Goal: Transaction & Acquisition: Purchase product/service

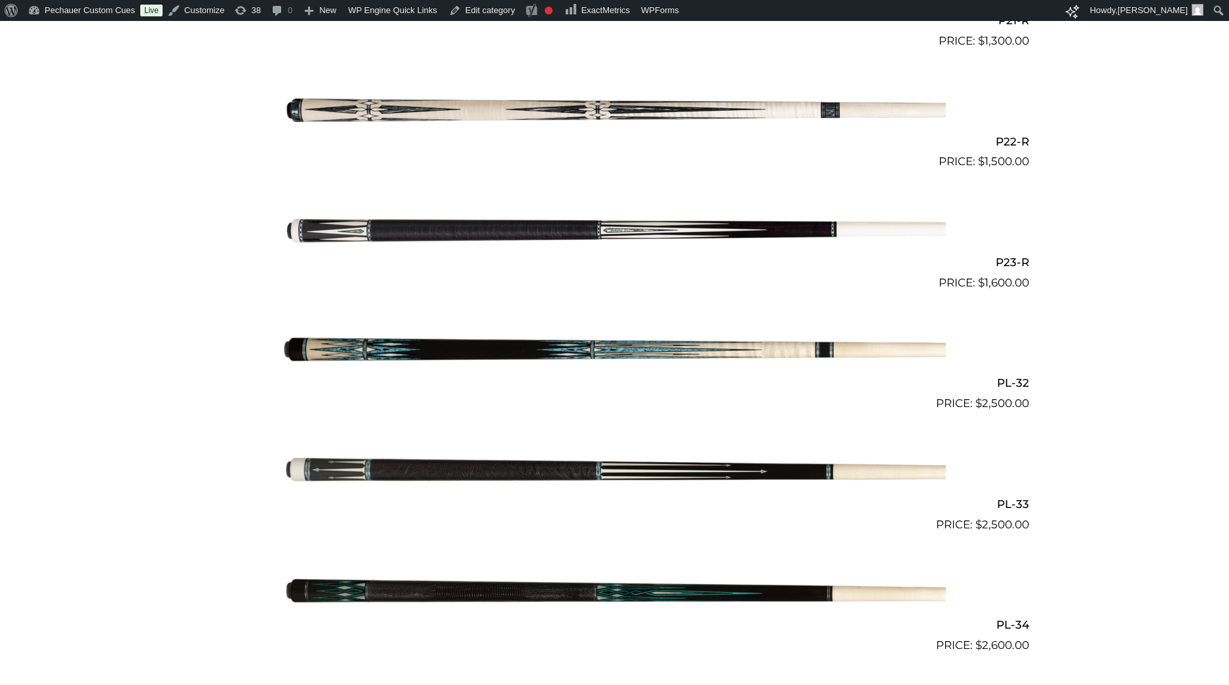
scroll to position [2914, 0]
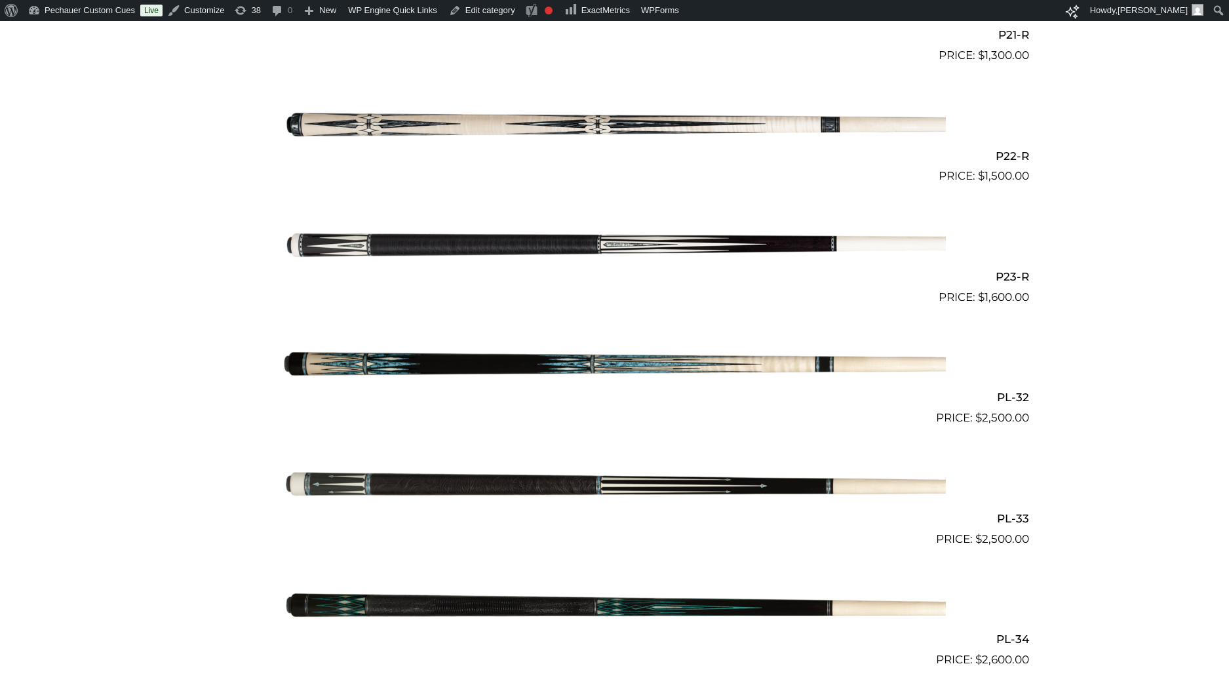
click at [412, 237] on img at bounding box center [615, 245] width 662 height 110
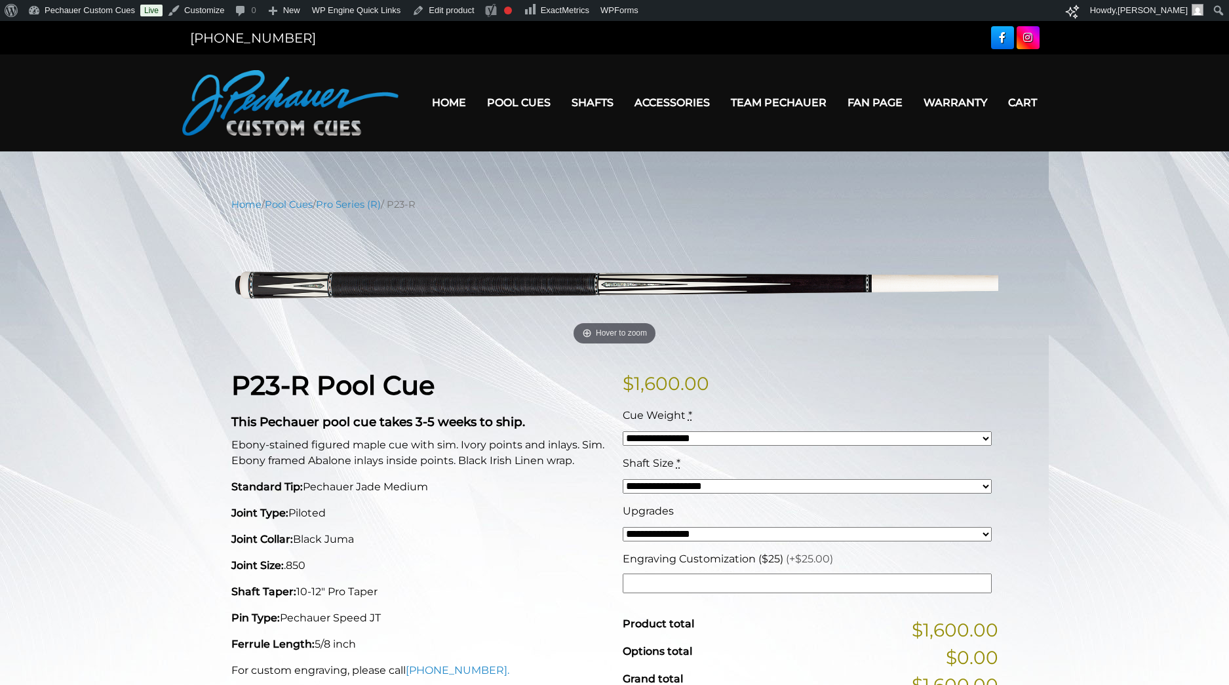
scroll to position [58, 0]
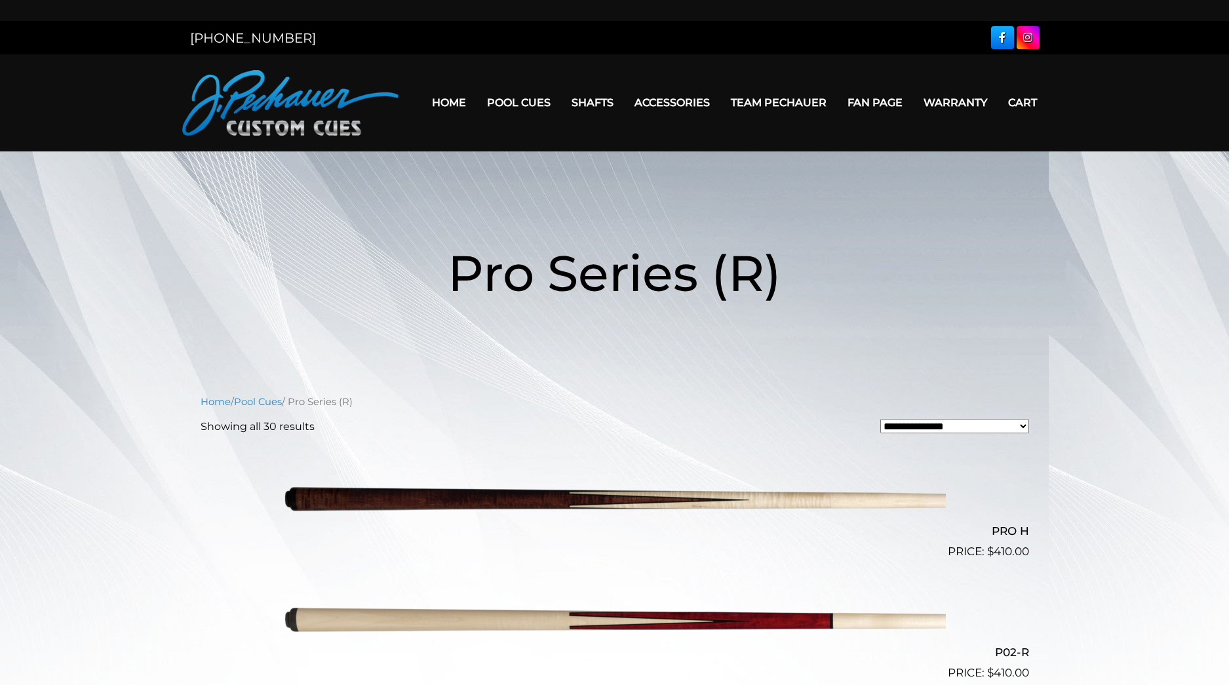
scroll to position [2914, 0]
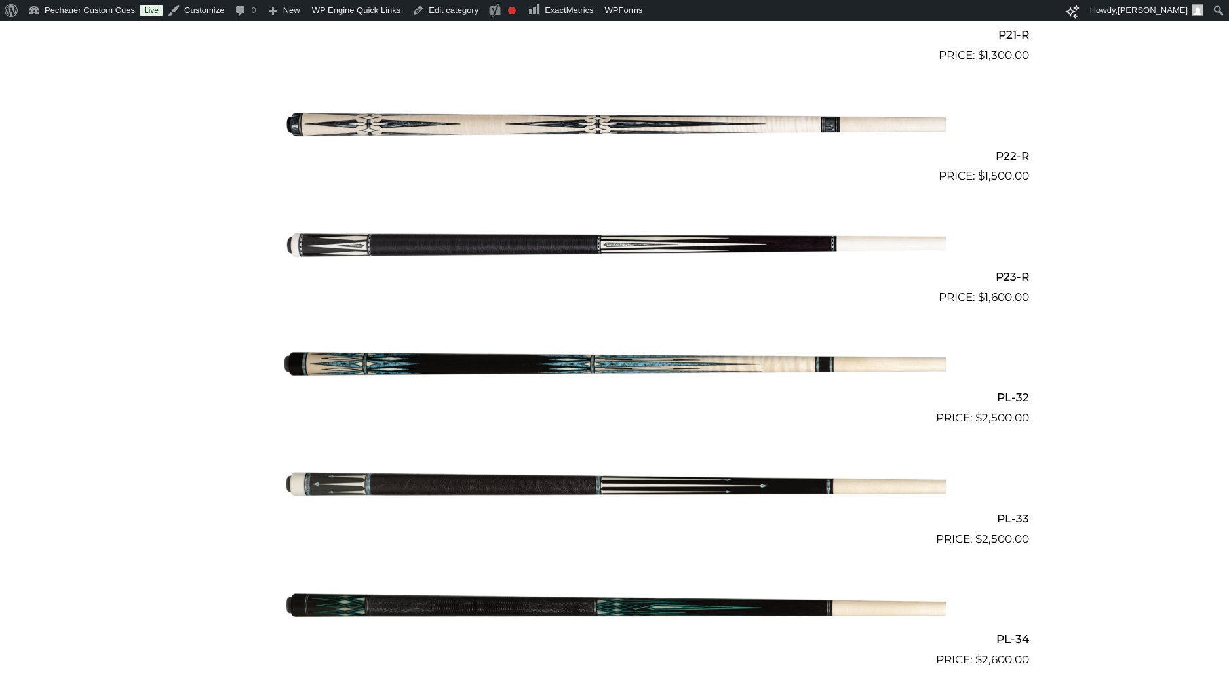
click at [431, 363] on img at bounding box center [615, 366] width 662 height 110
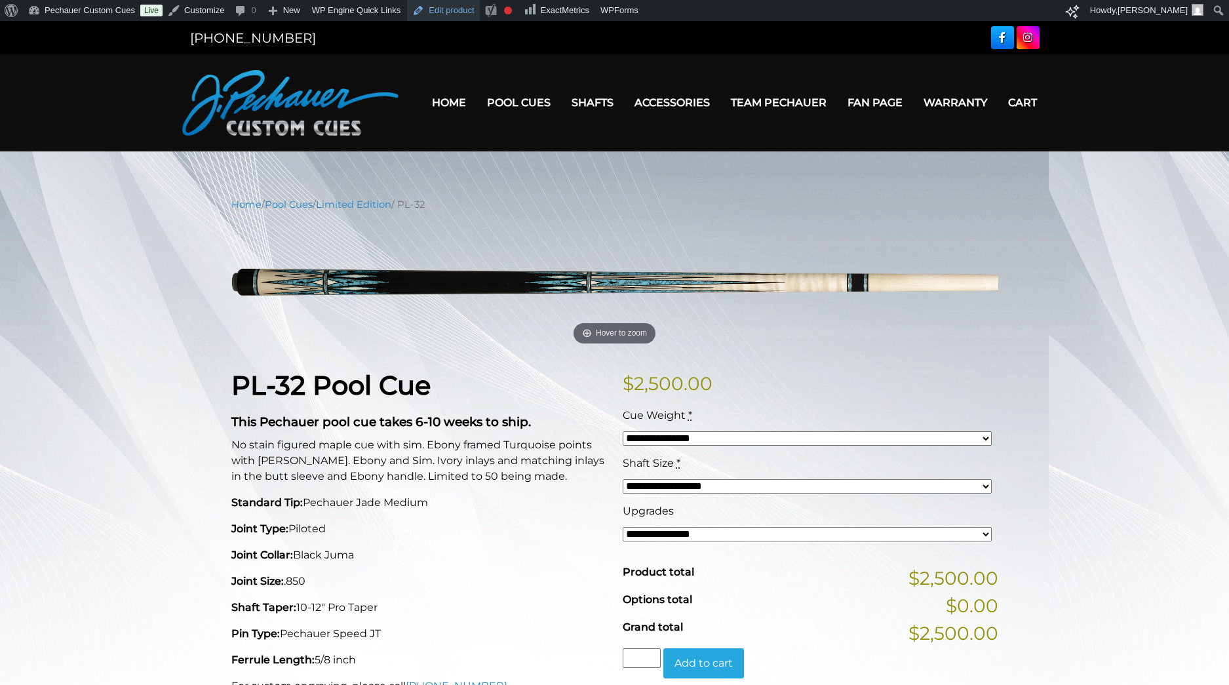
click at [464, 16] on link "Edit product" at bounding box center [443, 10] width 72 height 21
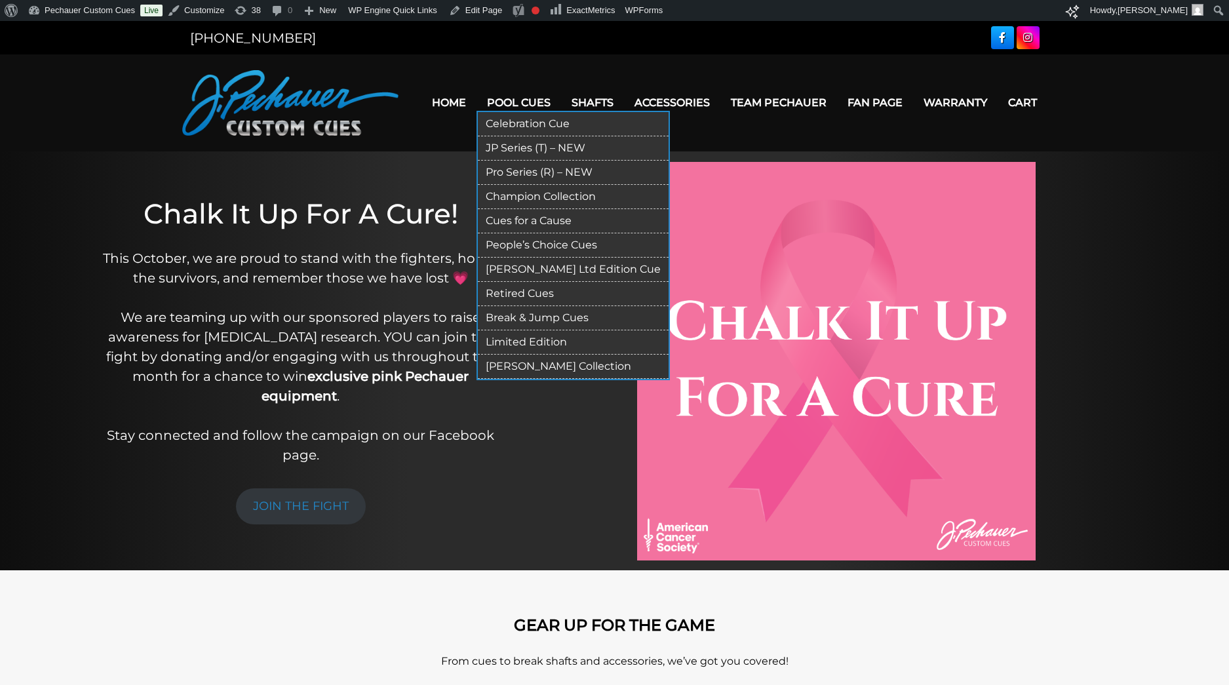
click at [522, 168] on link "Pro Series (R) – NEW" at bounding box center [573, 173] width 191 height 24
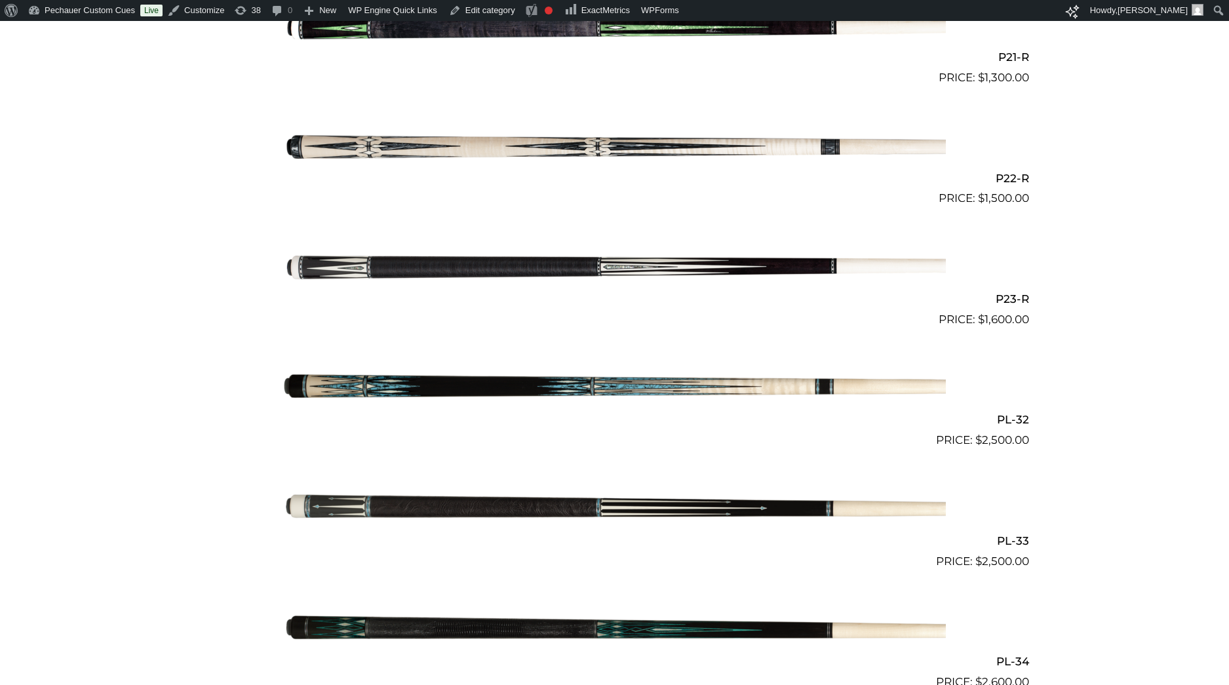
scroll to position [2894, 0]
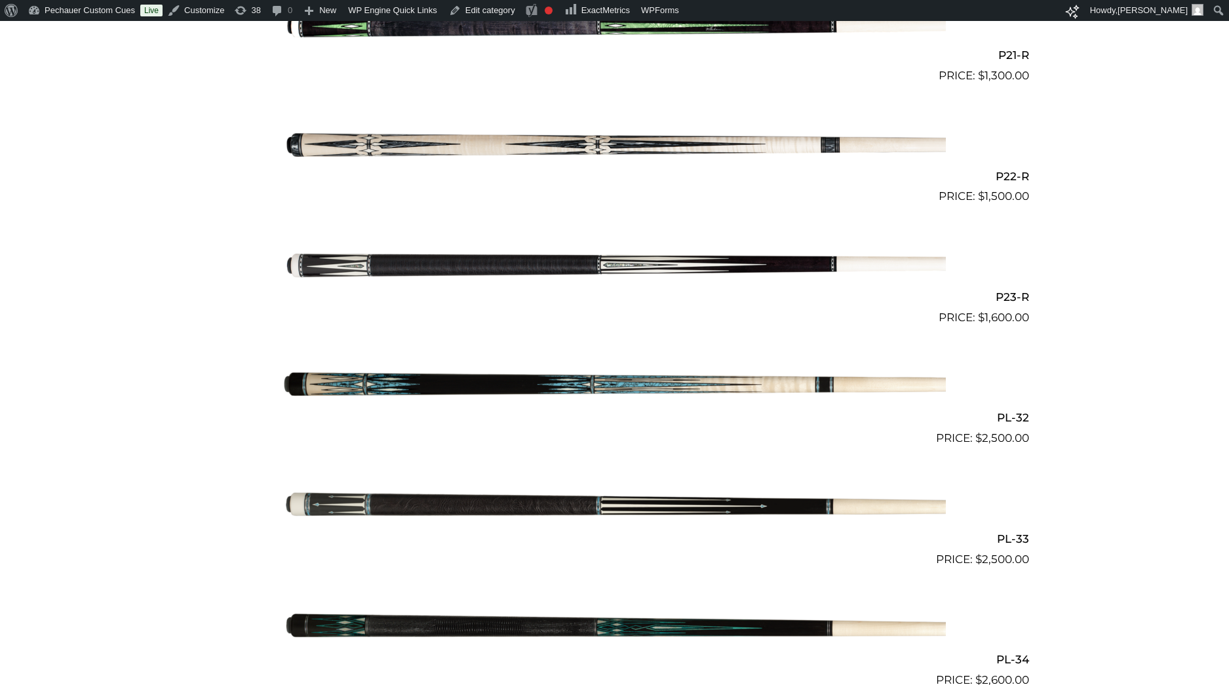
click at [535, 384] on img at bounding box center [615, 387] width 662 height 110
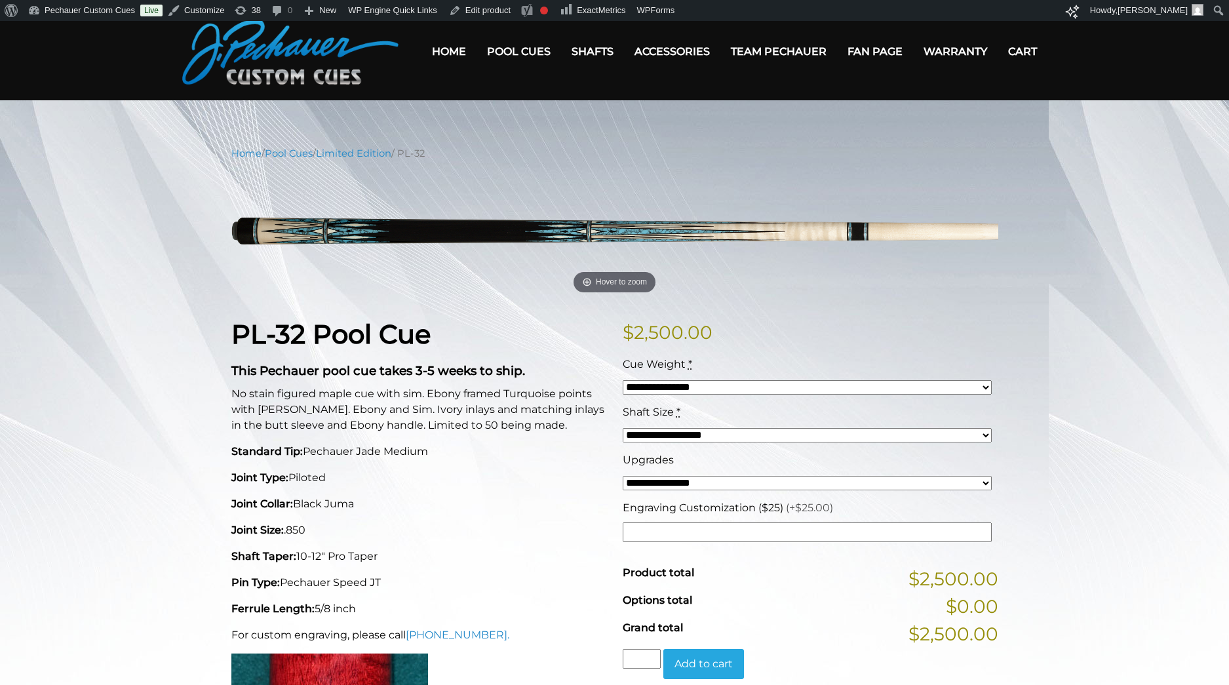
scroll to position [57, 0]
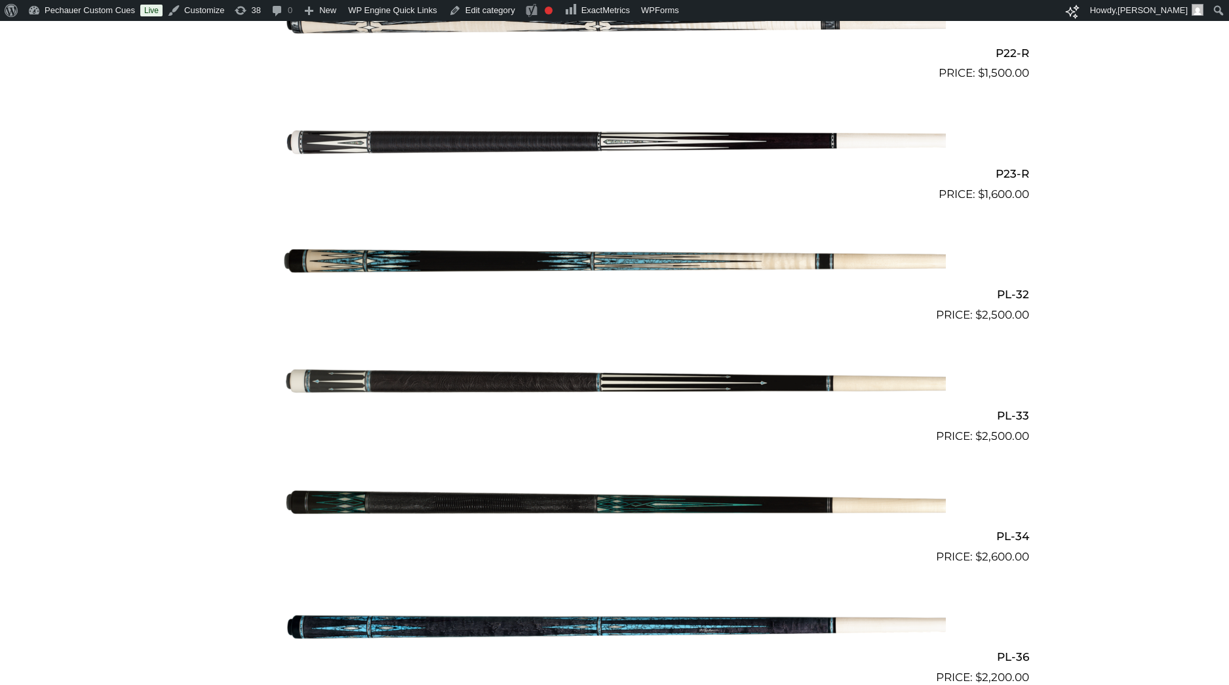
scroll to position [3027, 0]
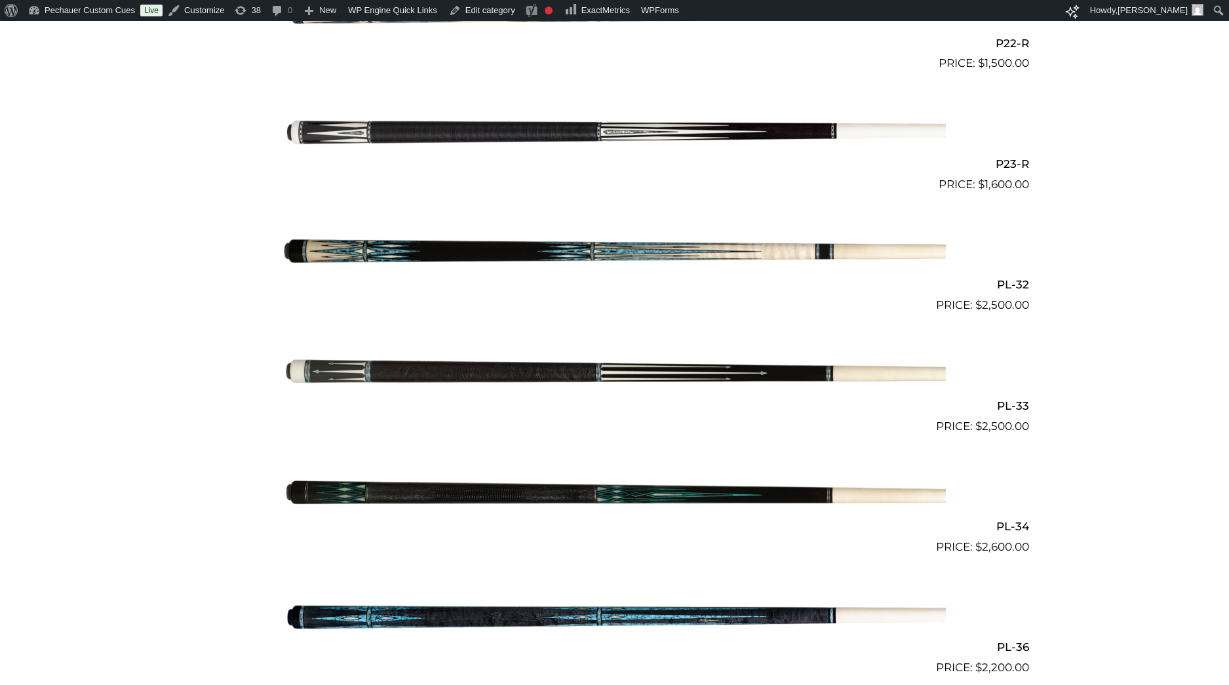
click at [546, 361] on img at bounding box center [615, 374] width 662 height 110
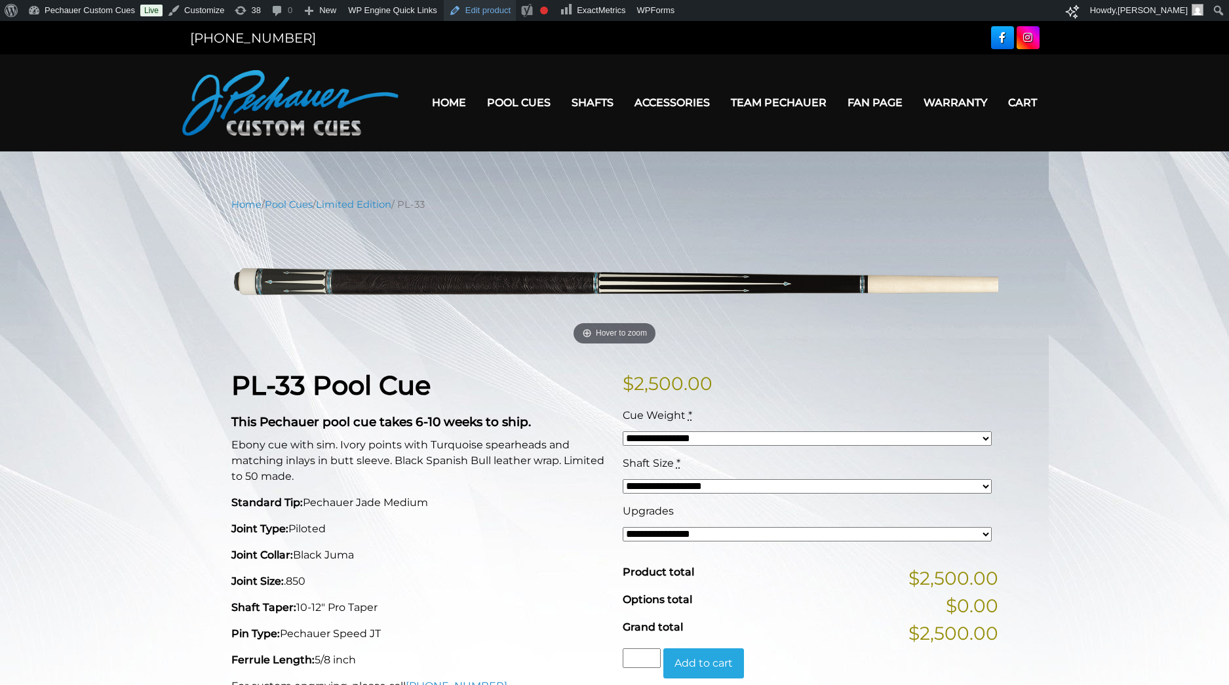
click at [491, 11] on link "Edit product" at bounding box center [480, 10] width 72 height 21
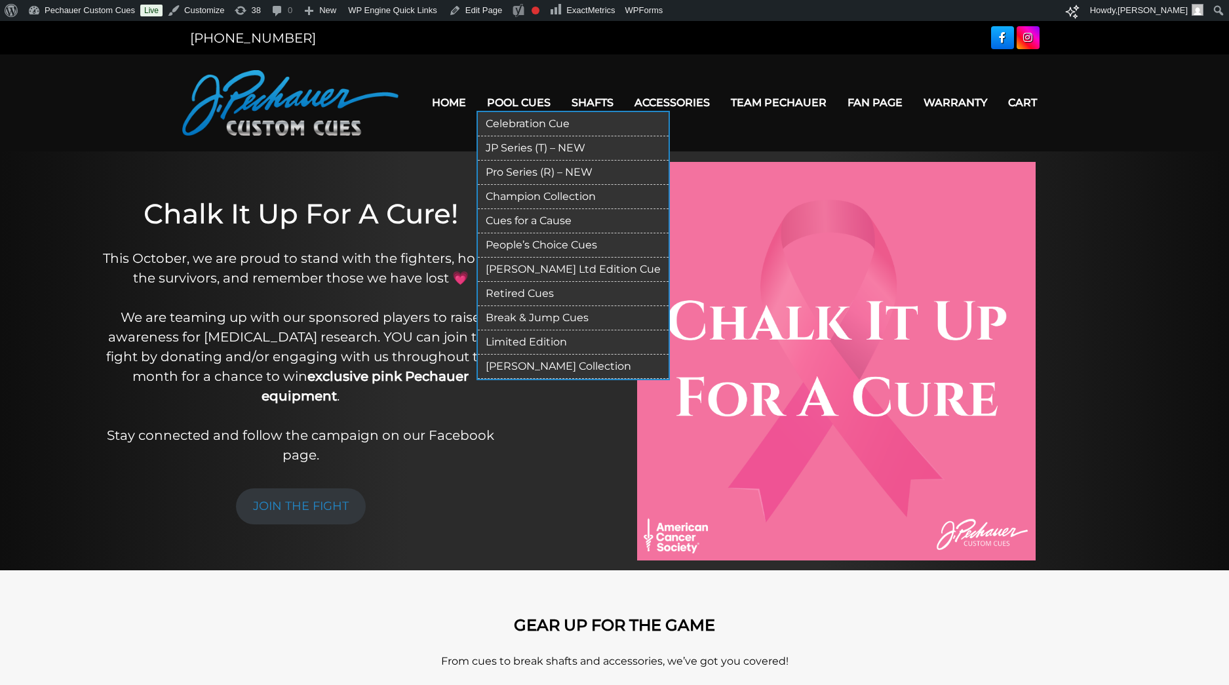
click at [507, 175] on link "Pro Series (R) – NEW" at bounding box center [573, 173] width 191 height 24
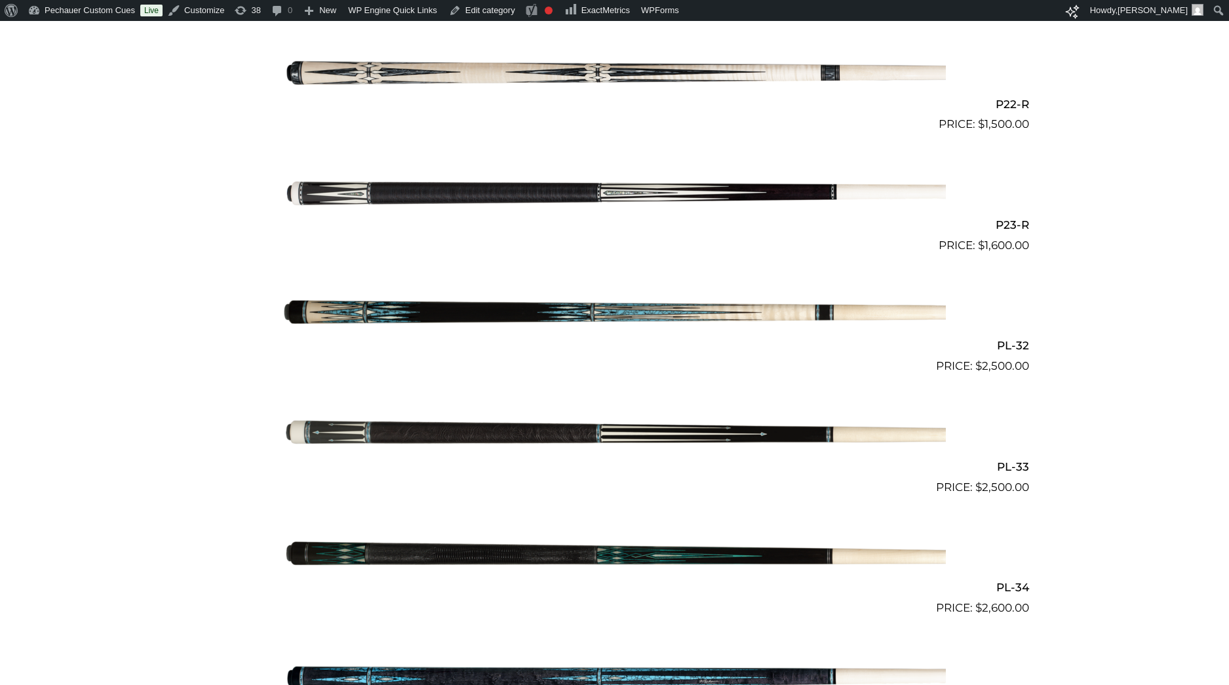
scroll to position [3014, 0]
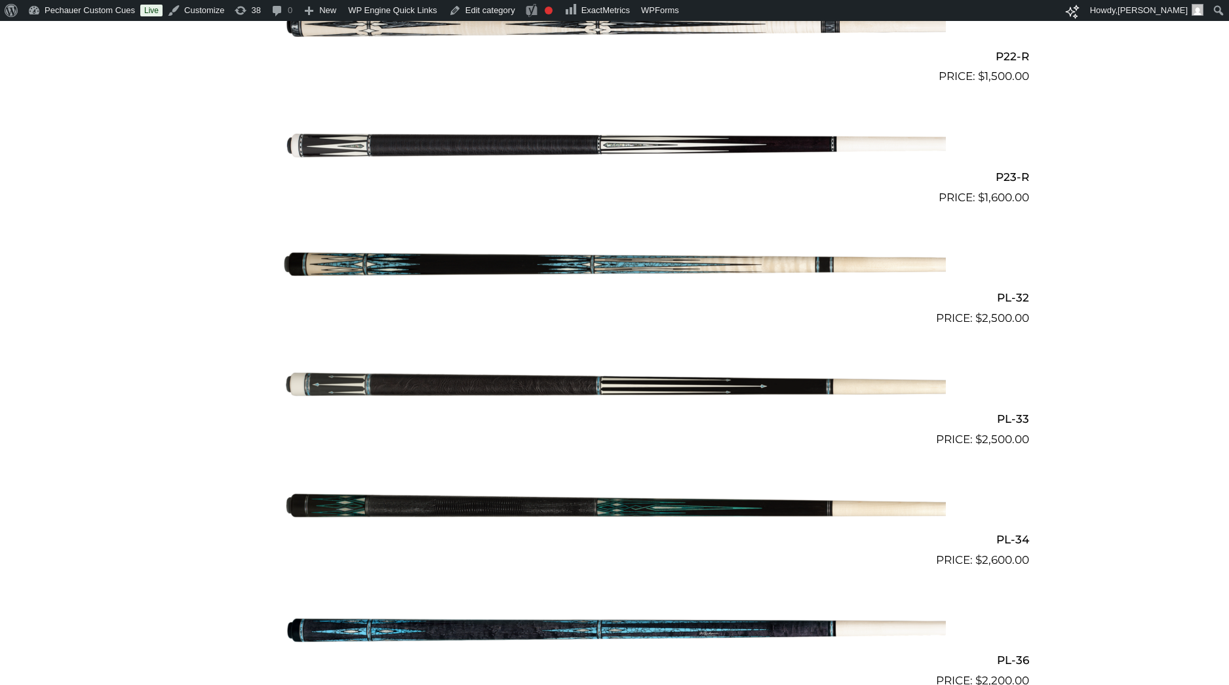
click at [580, 387] on img at bounding box center [615, 387] width 662 height 110
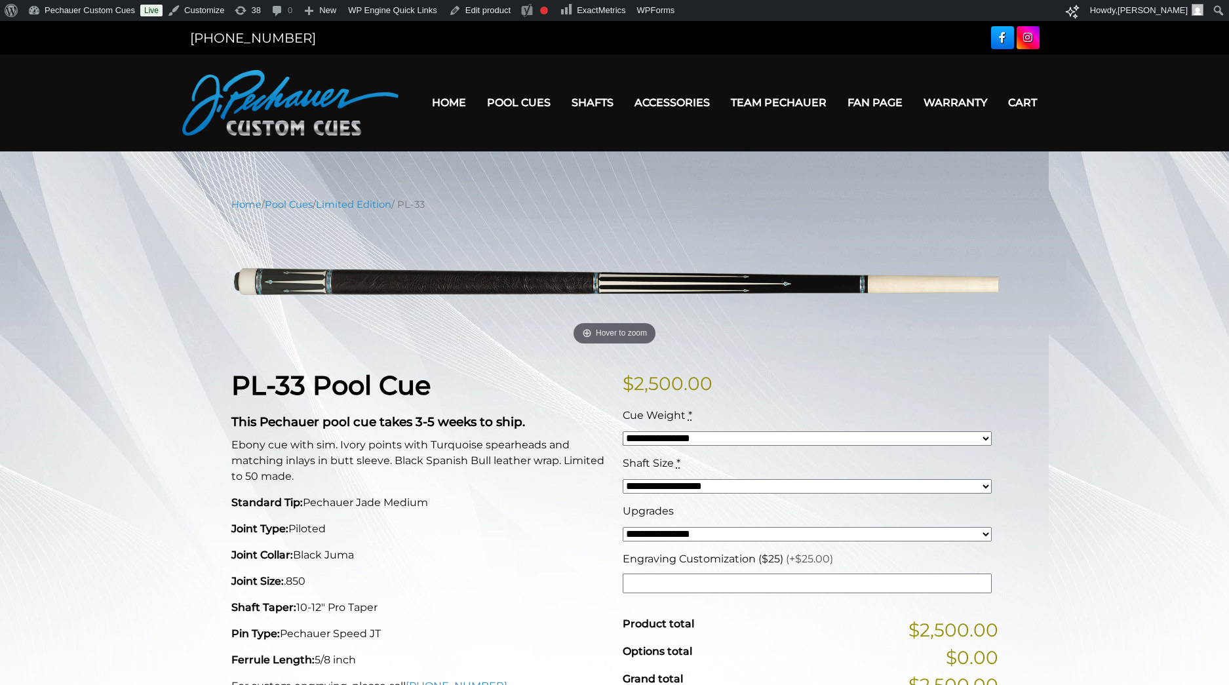
scroll to position [50, 0]
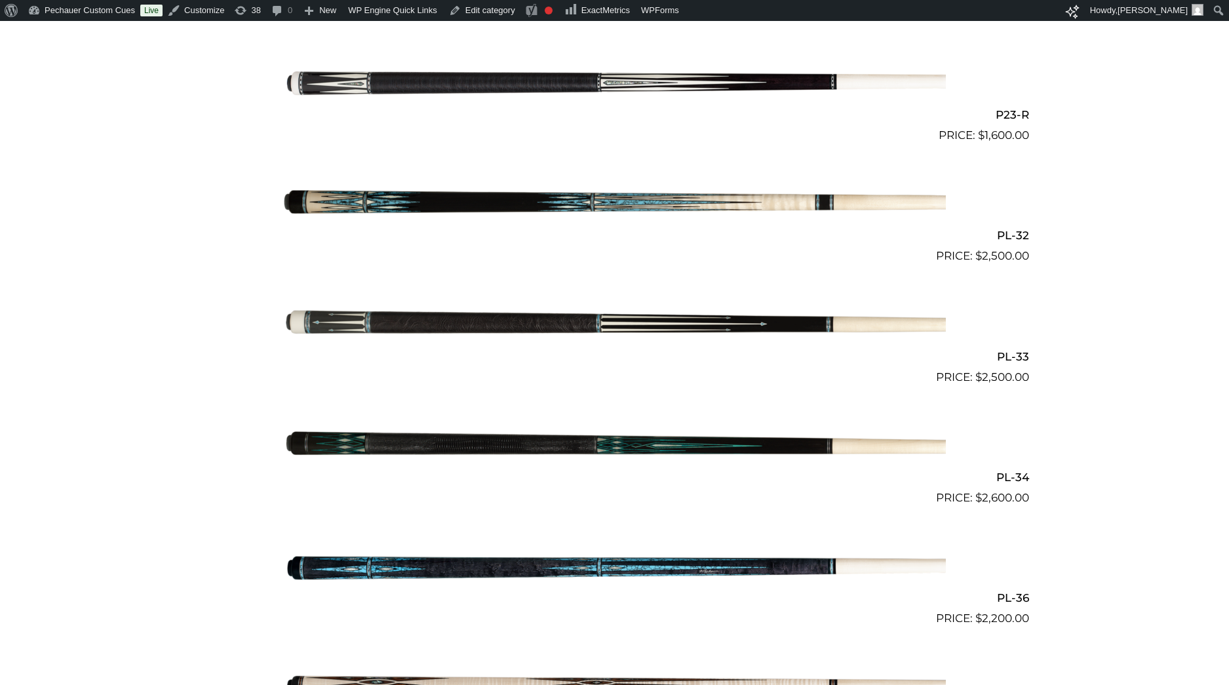
scroll to position [3084, 0]
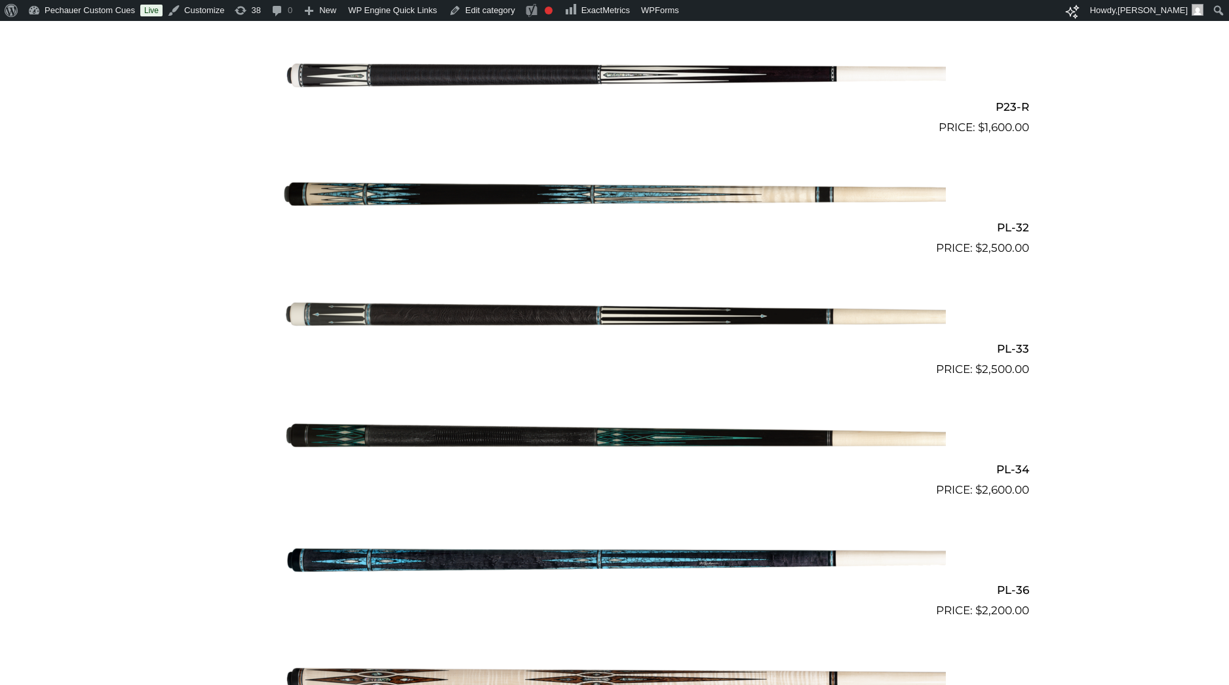
click at [576, 431] on img at bounding box center [615, 439] width 662 height 110
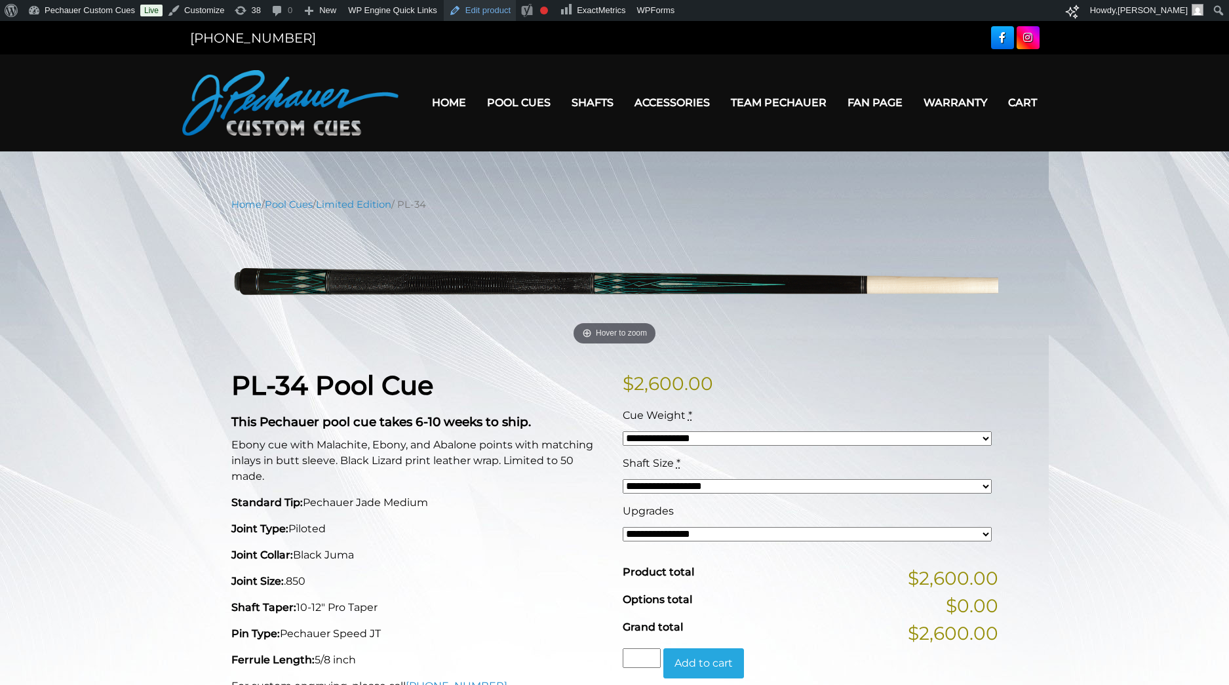
click at [500, 10] on link "Edit product" at bounding box center [480, 10] width 72 height 21
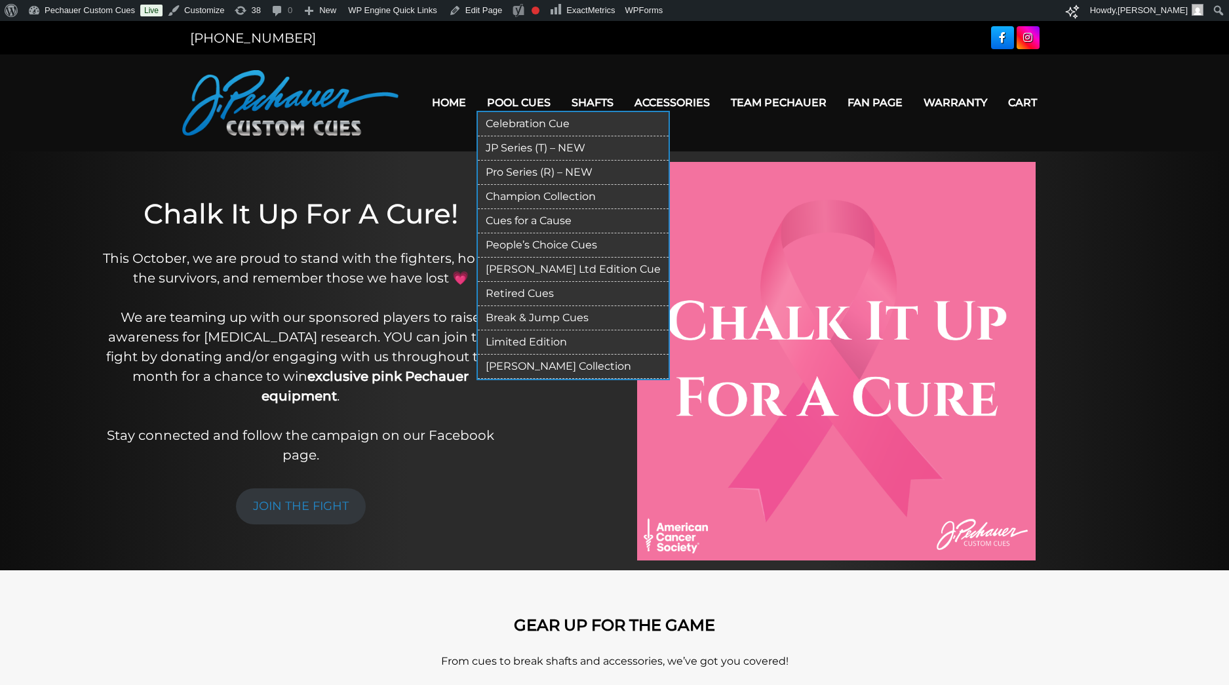
click at [507, 170] on link "Pro Series (R) – NEW" at bounding box center [573, 173] width 191 height 24
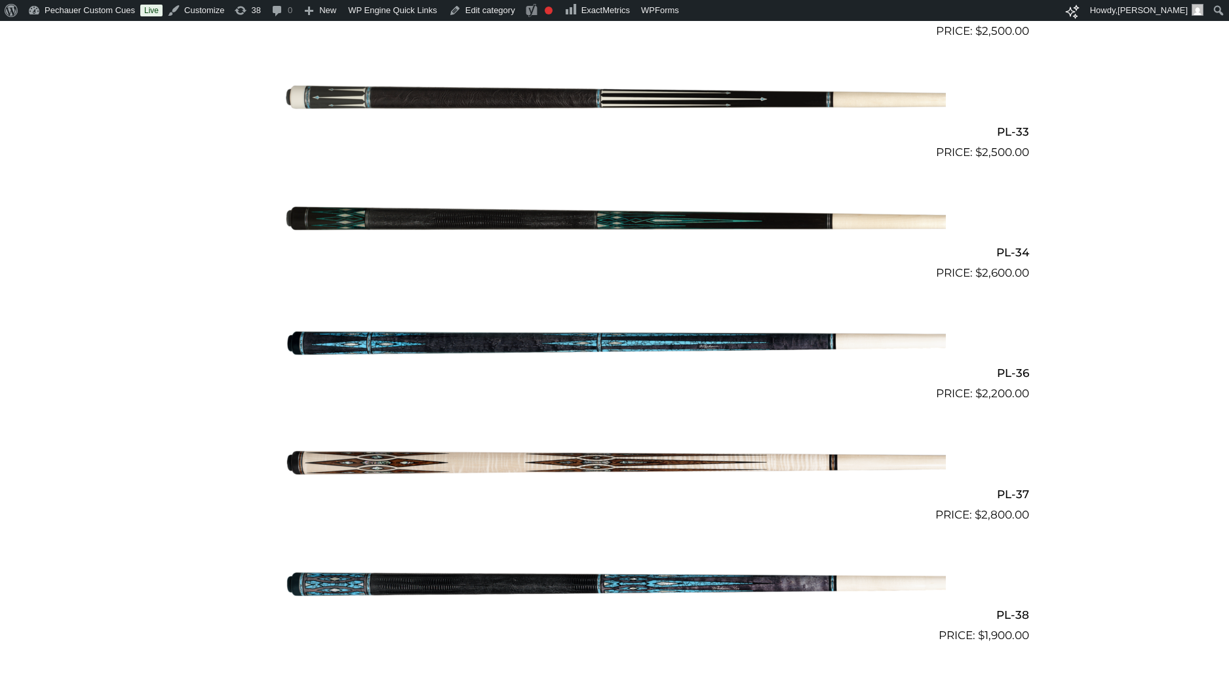
scroll to position [3235, 0]
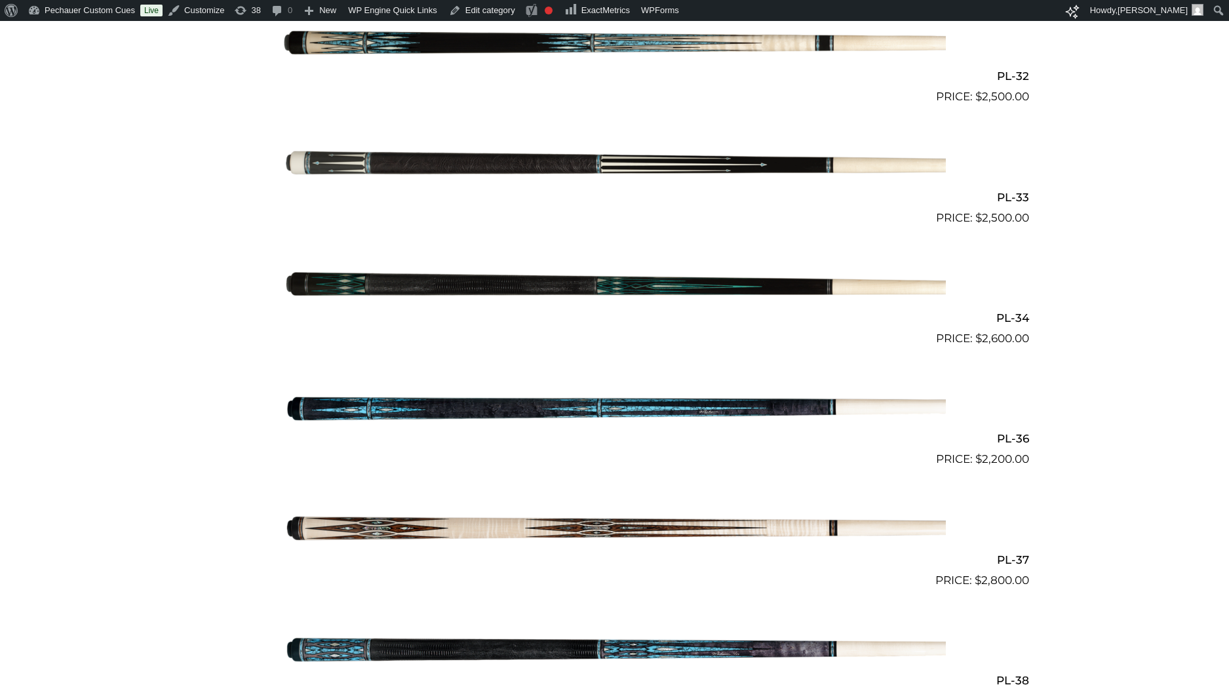
click at [656, 403] on img at bounding box center [615, 408] width 662 height 110
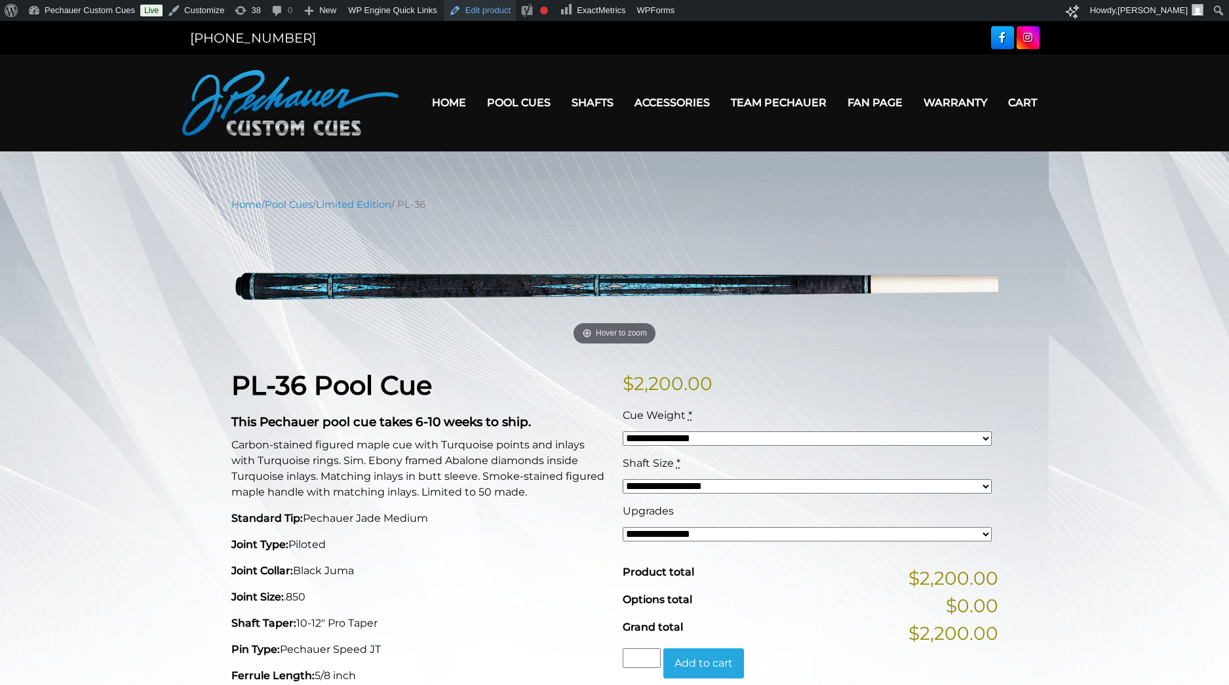
click at [492, 17] on link "Edit product" at bounding box center [480, 10] width 72 height 21
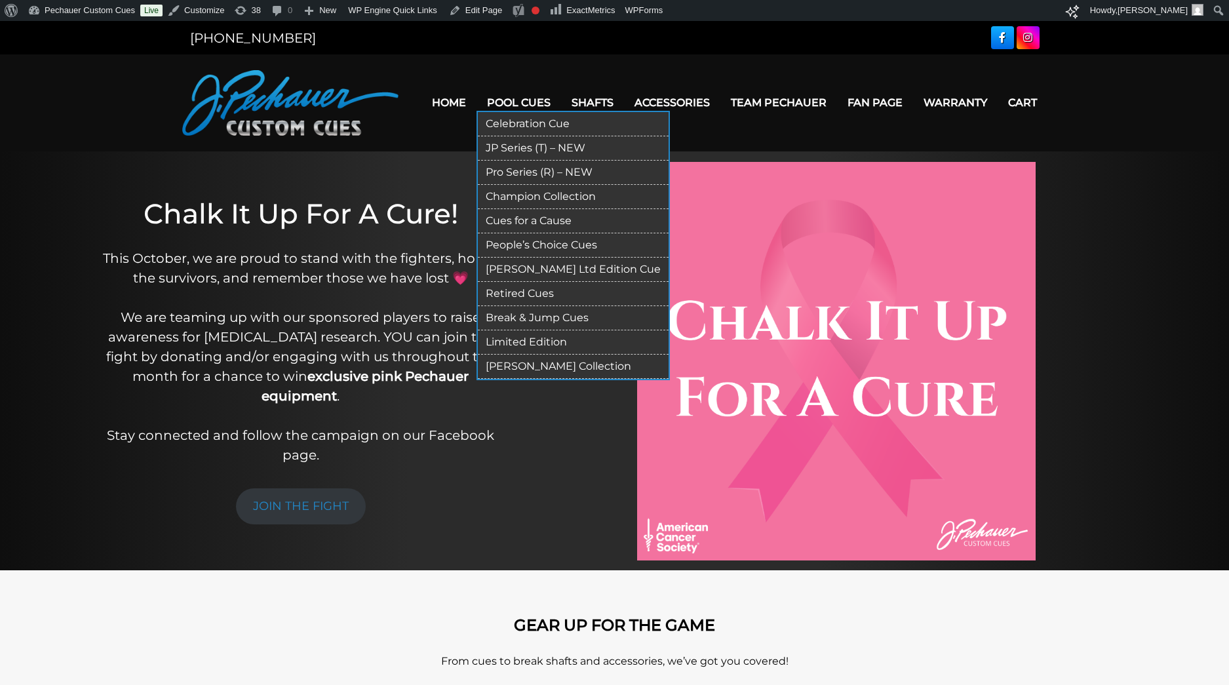
click at [519, 175] on link "Pro Series (R) – NEW" at bounding box center [573, 173] width 191 height 24
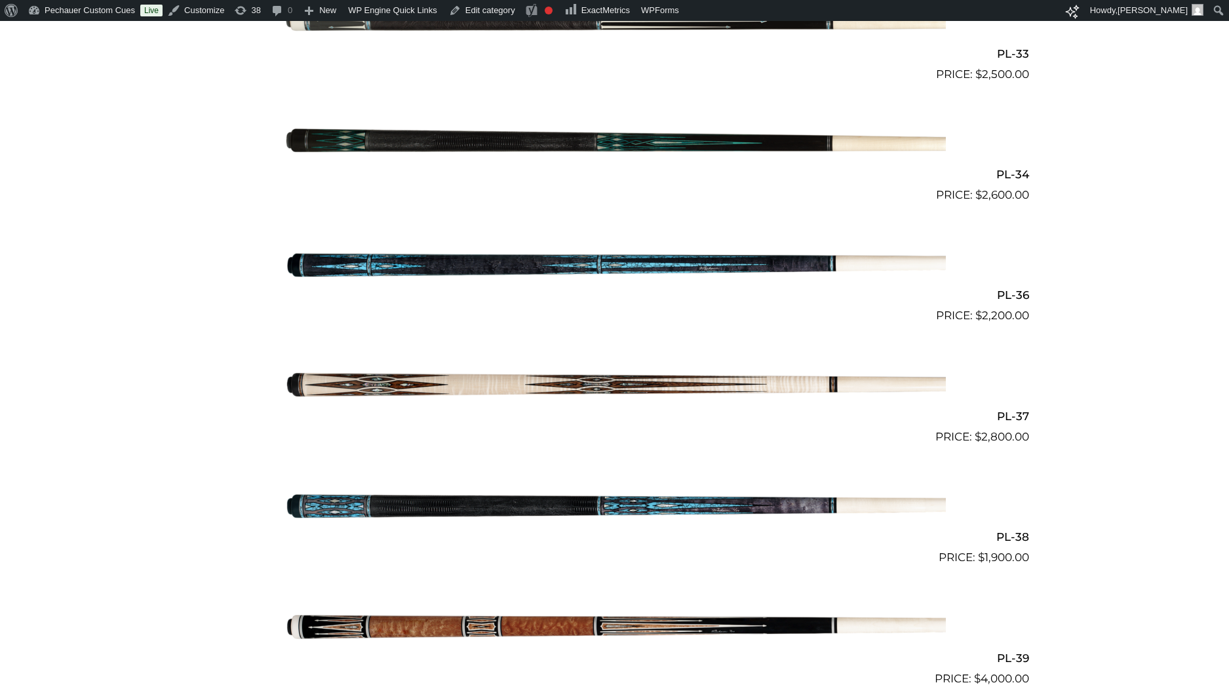
scroll to position [3381, 0]
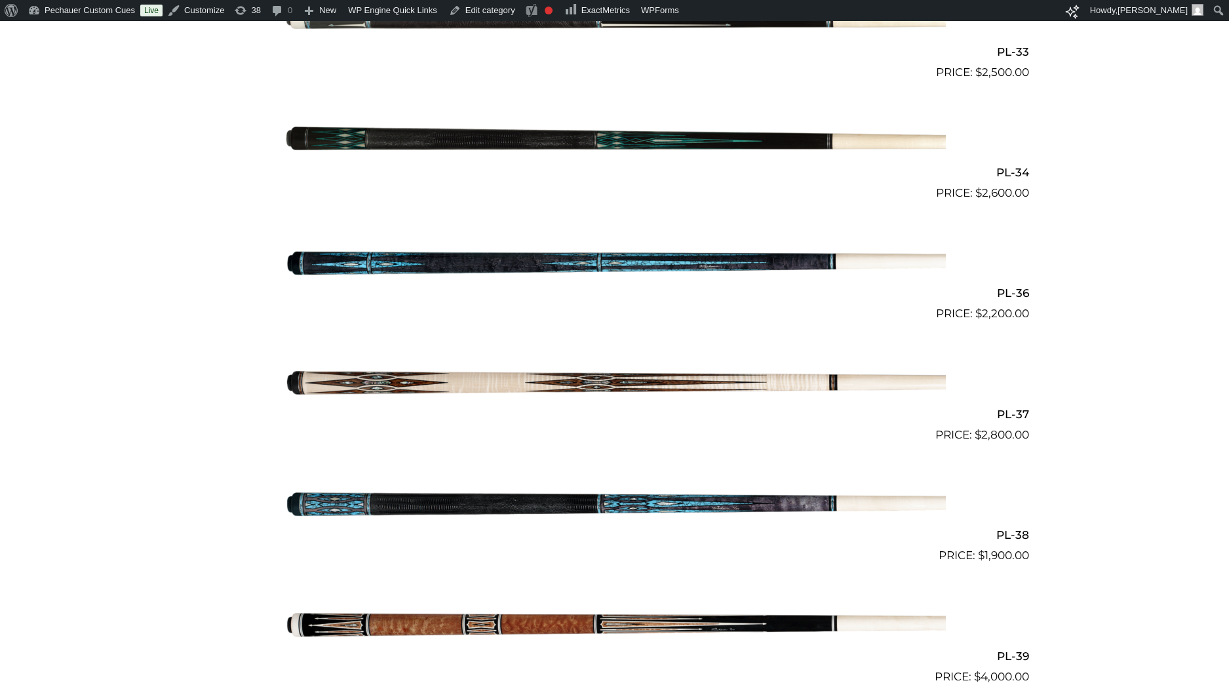
click at [642, 380] on img at bounding box center [615, 383] width 662 height 110
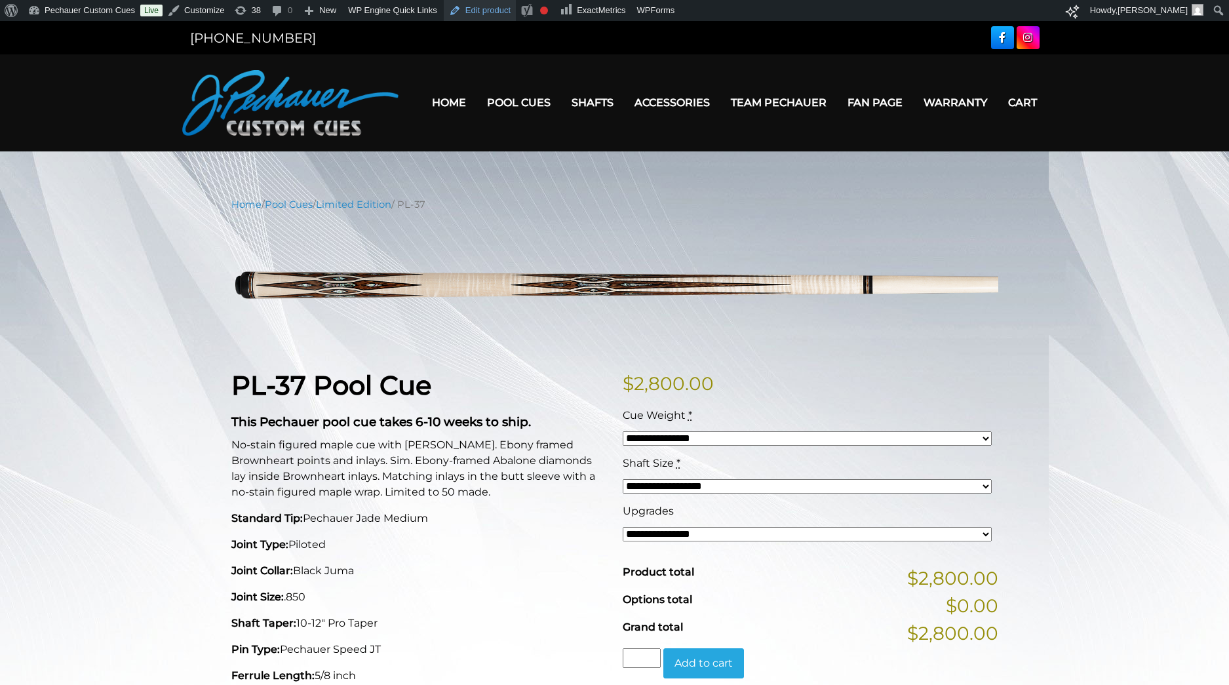
click at [499, 12] on link "Edit product" at bounding box center [480, 10] width 72 height 21
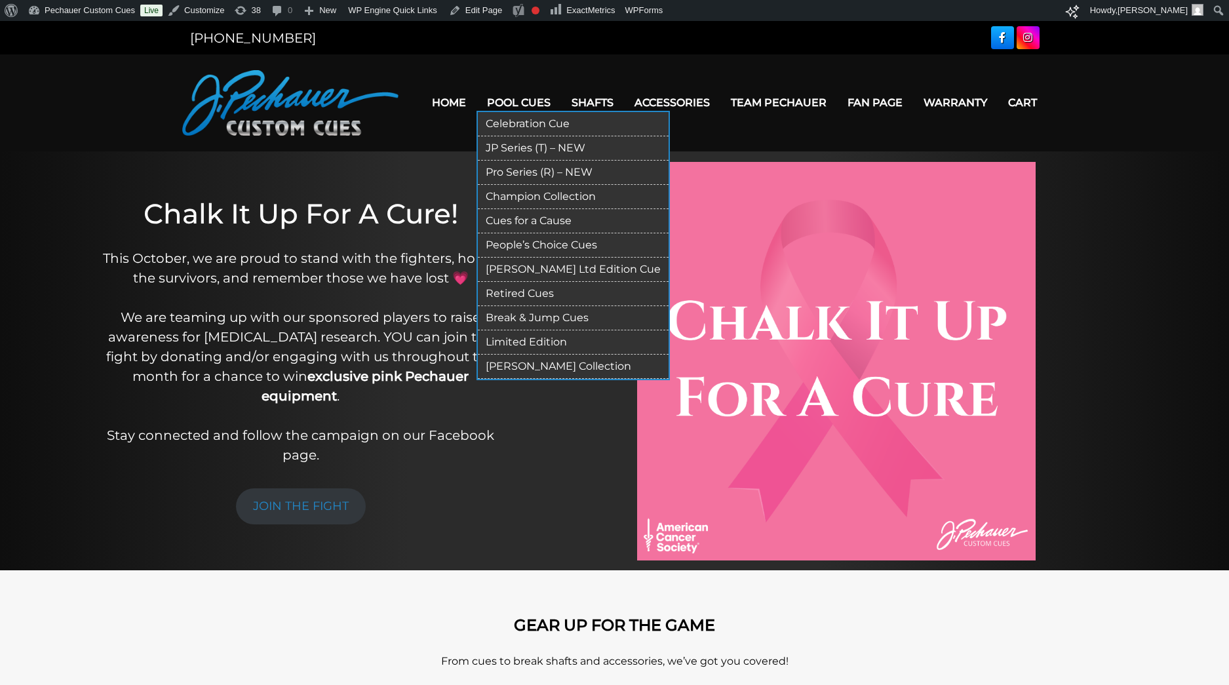
click at [514, 171] on link "Pro Series (R) – NEW" at bounding box center [573, 173] width 191 height 24
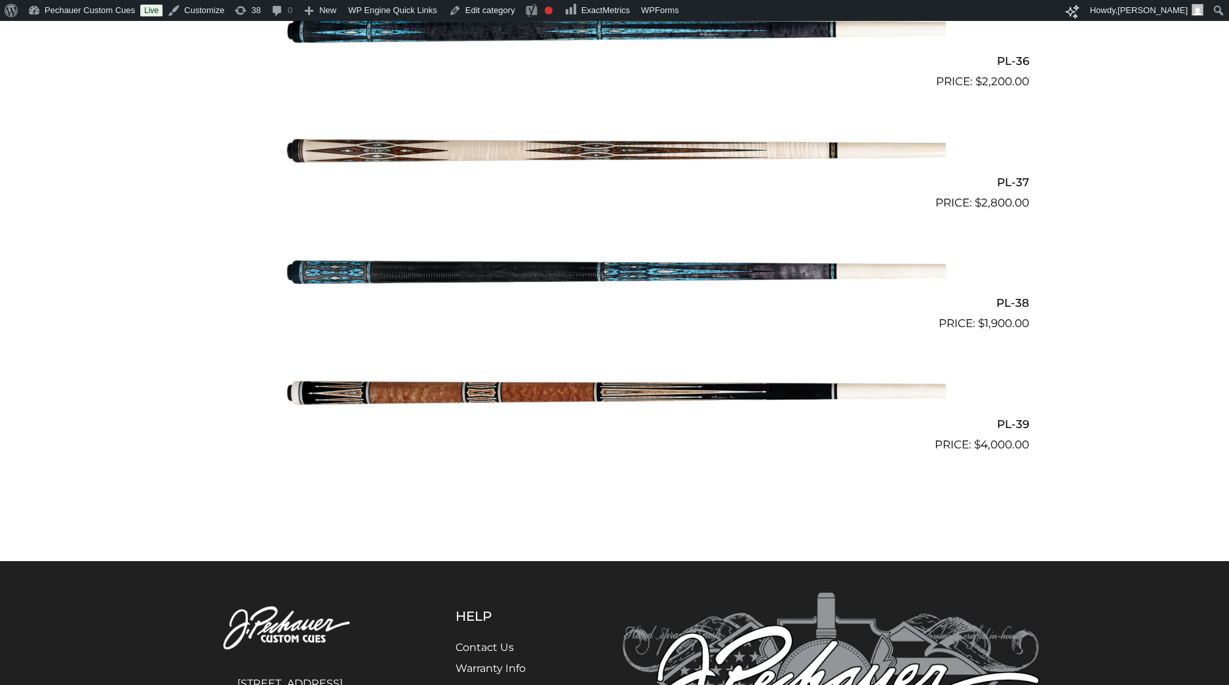
scroll to position [3606, 0]
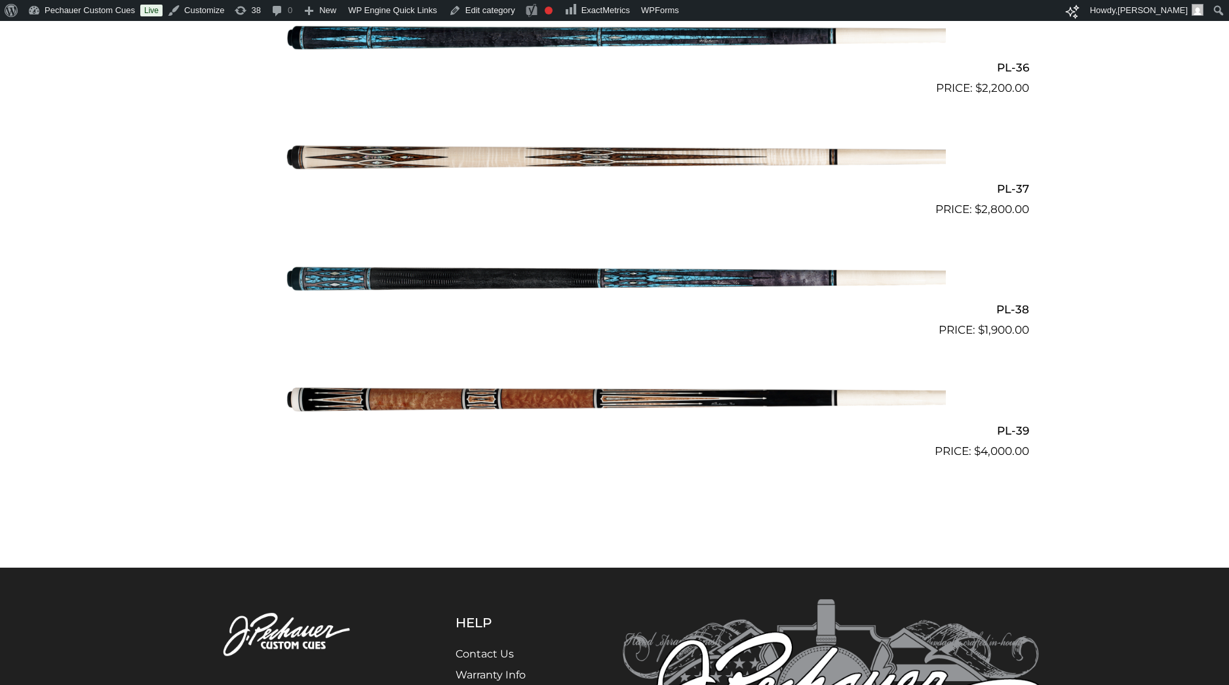
click at [698, 285] on img at bounding box center [615, 279] width 662 height 110
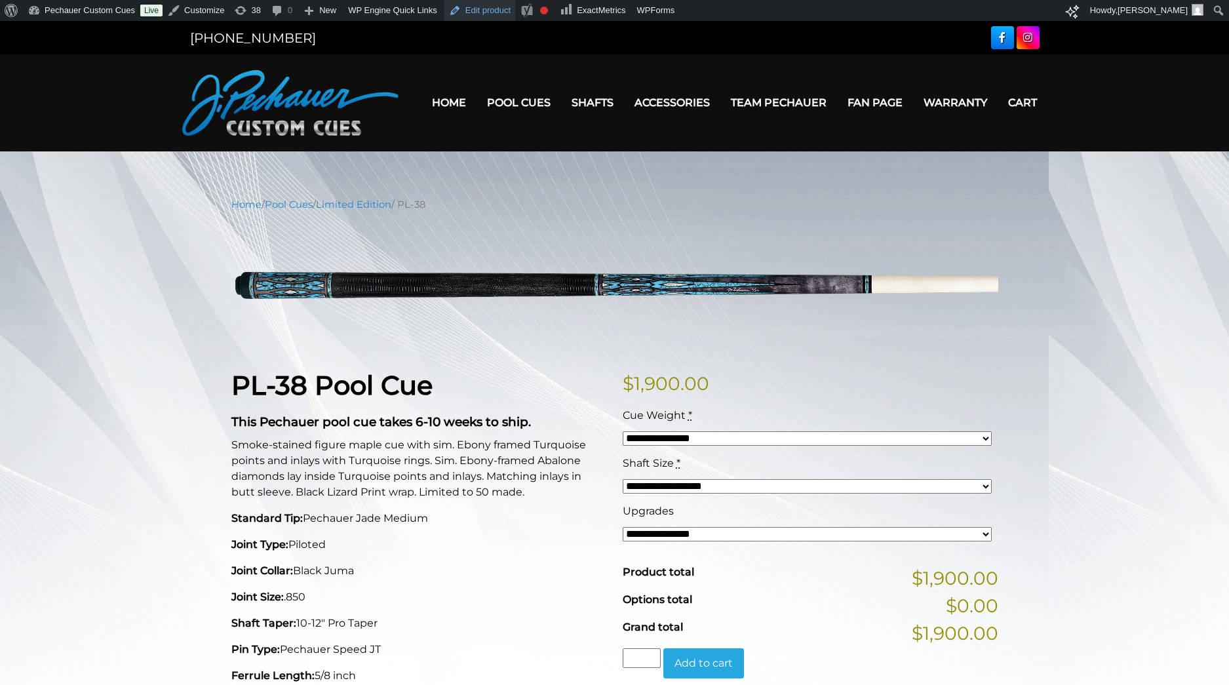
click at [507, 10] on link "Edit product" at bounding box center [480, 10] width 72 height 21
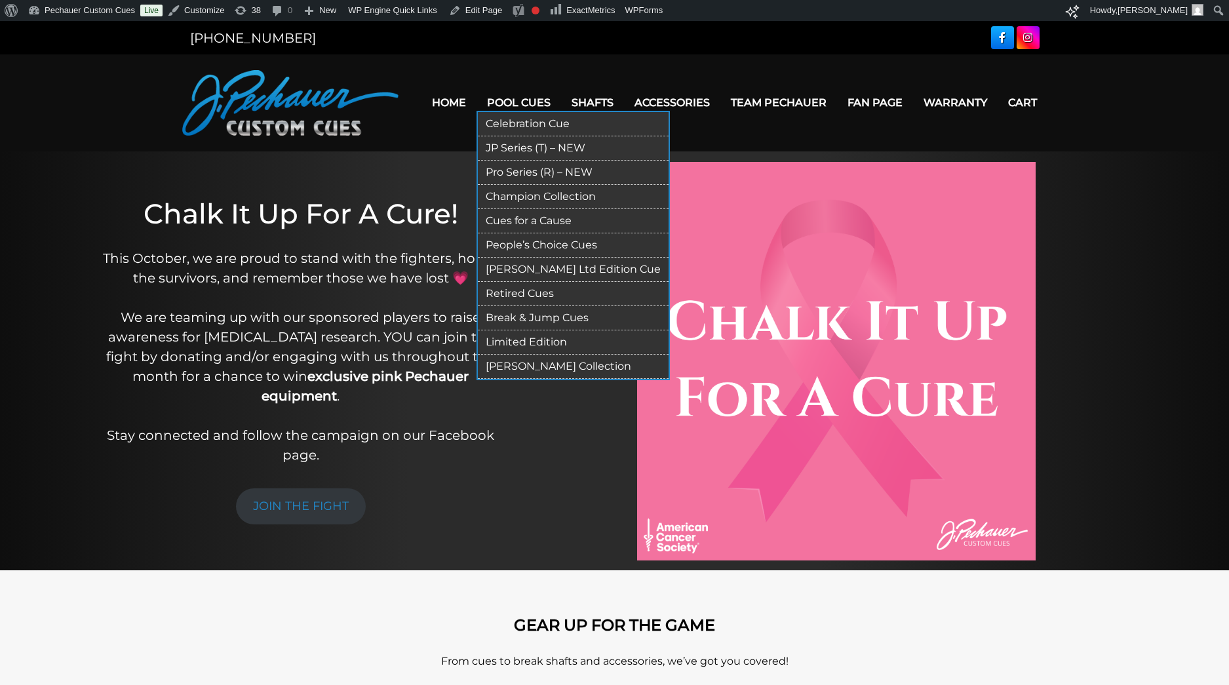
click at [513, 164] on link "Pro Series (R) – NEW" at bounding box center [573, 173] width 191 height 24
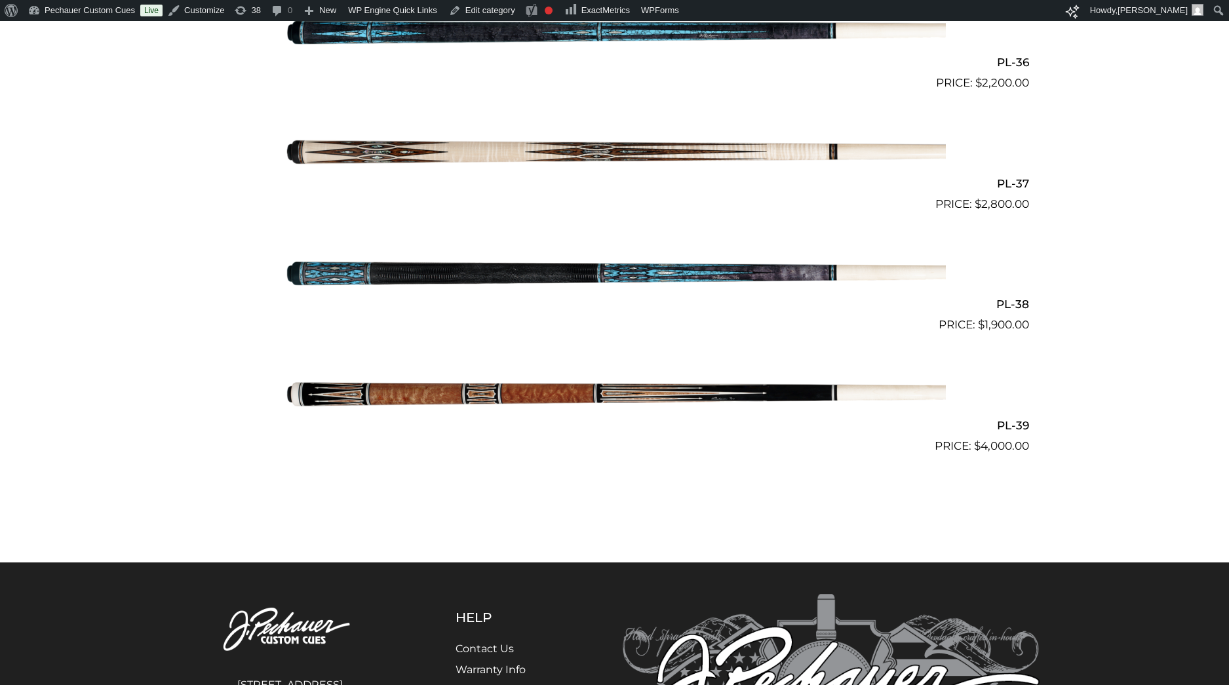
scroll to position [3690, 0]
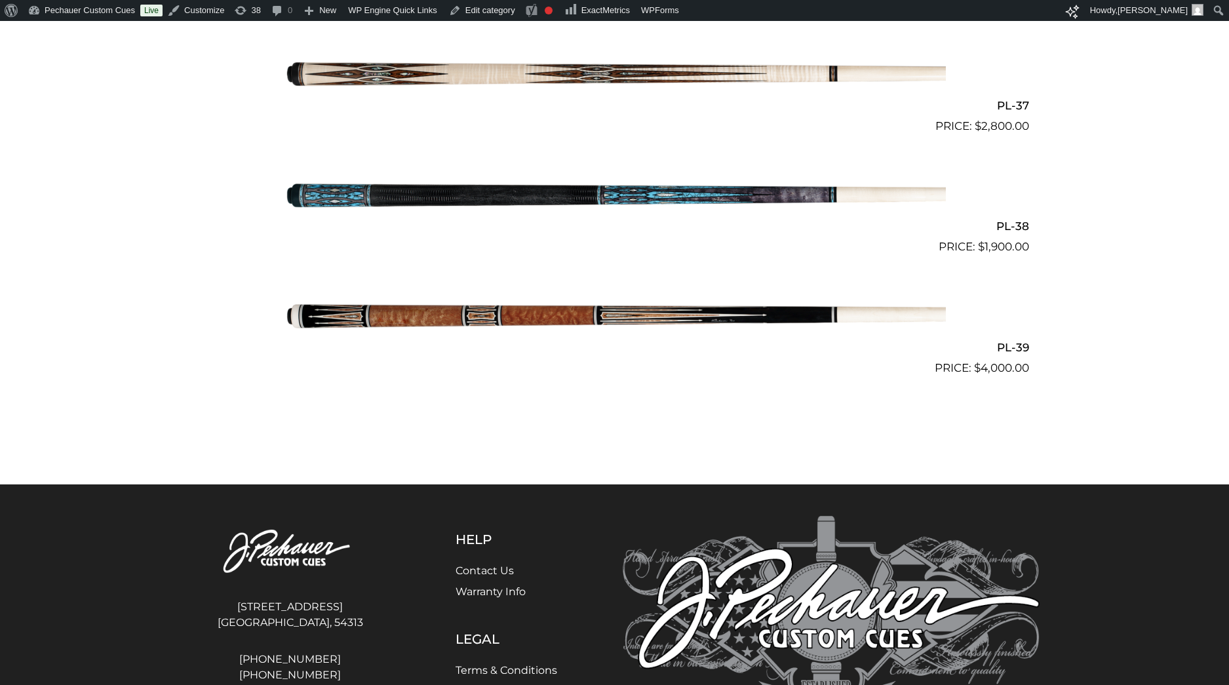
click at [612, 310] on img at bounding box center [615, 316] width 662 height 110
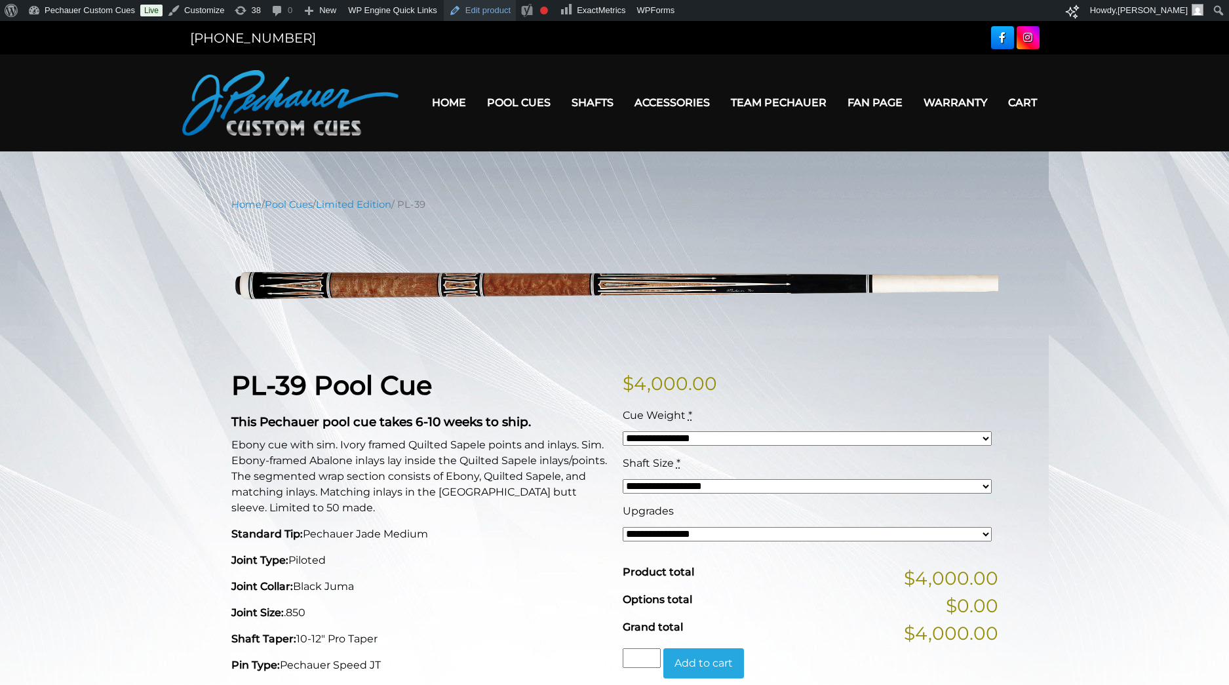
click at [507, 5] on link "Edit product" at bounding box center [480, 10] width 72 height 21
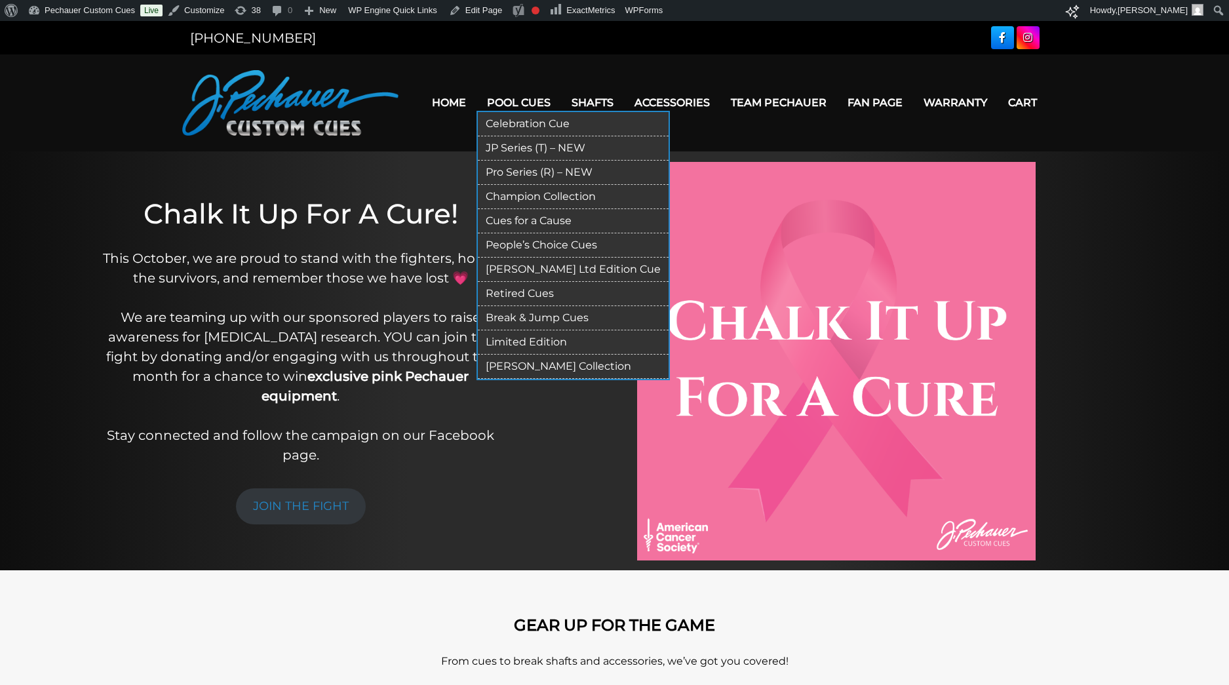
click at [513, 172] on link "Pro Series (R) – NEW" at bounding box center [573, 173] width 191 height 24
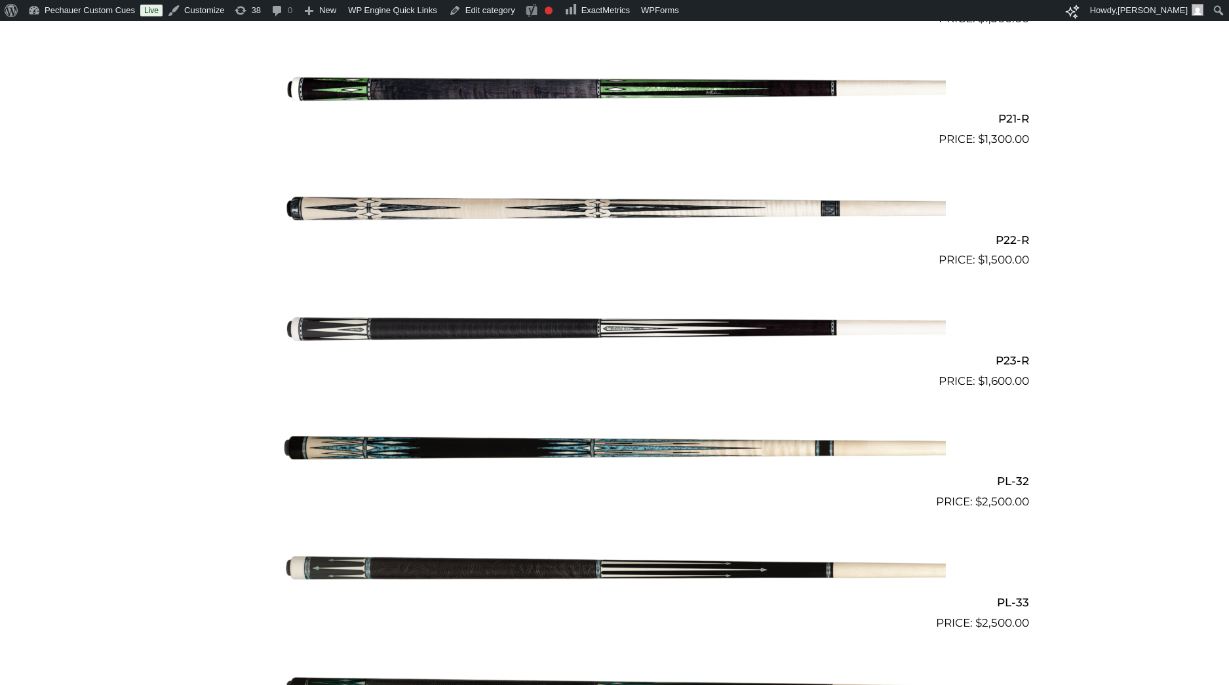
scroll to position [3718, 0]
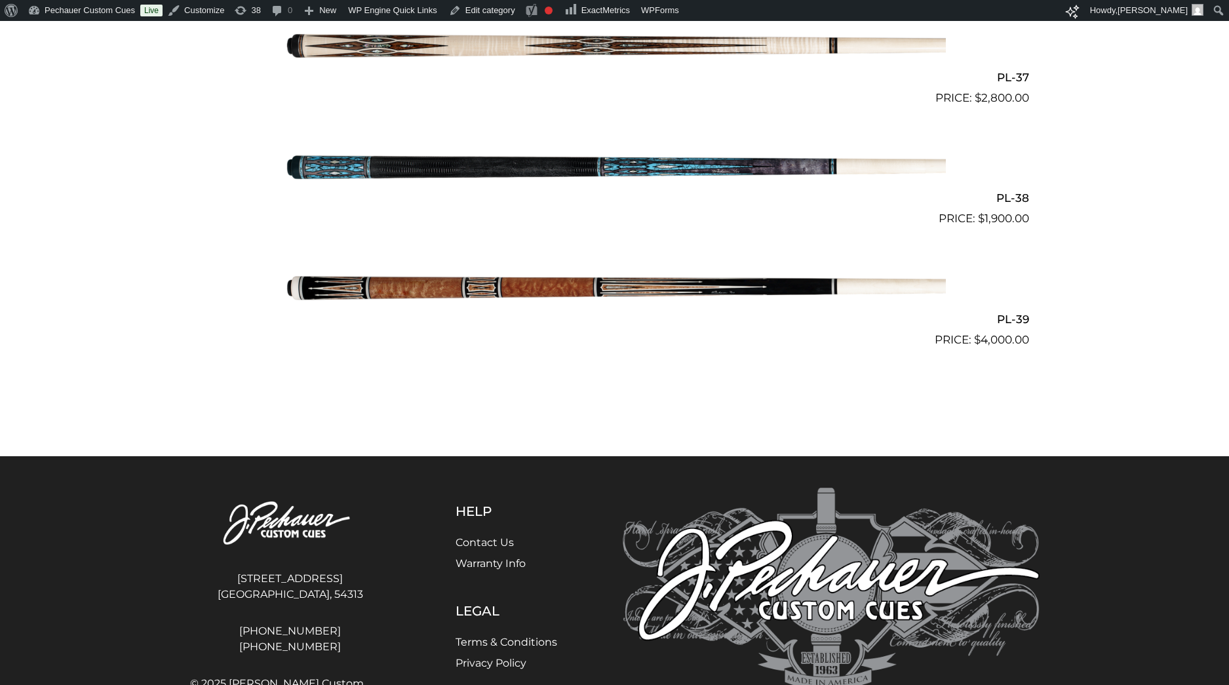
click at [595, 165] on img at bounding box center [615, 167] width 662 height 110
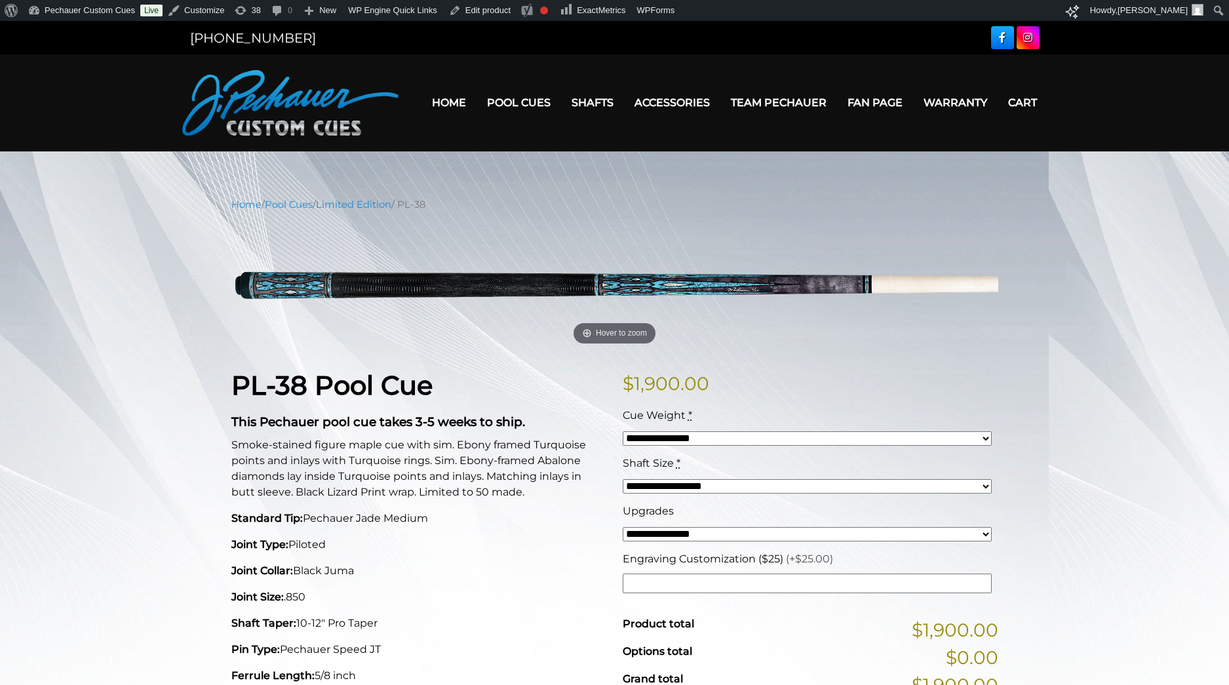
scroll to position [203, 0]
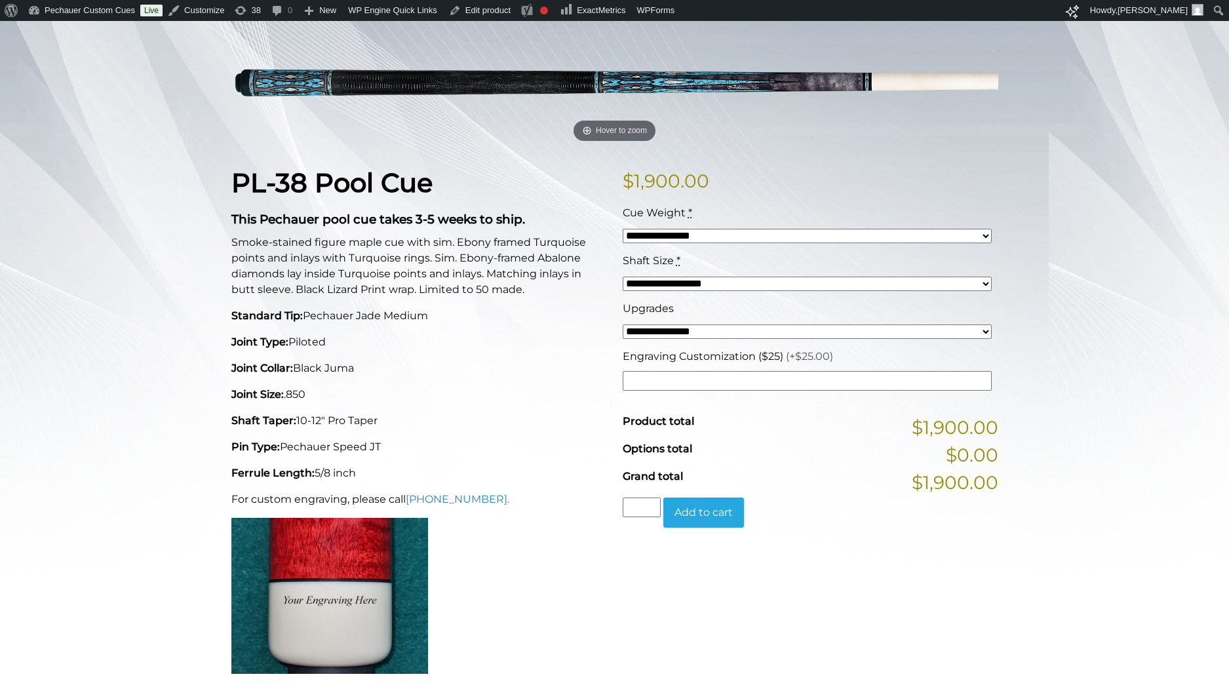
click at [707, 380] on input "Engraving Customization ($25) (+$25.00)" at bounding box center [807, 381] width 369 height 20
type input "*"
click at [744, 330] on select "**********" at bounding box center [807, 332] width 369 height 15
select select "*****"
click at [623, 325] on select "**********" at bounding box center [807, 332] width 369 height 15
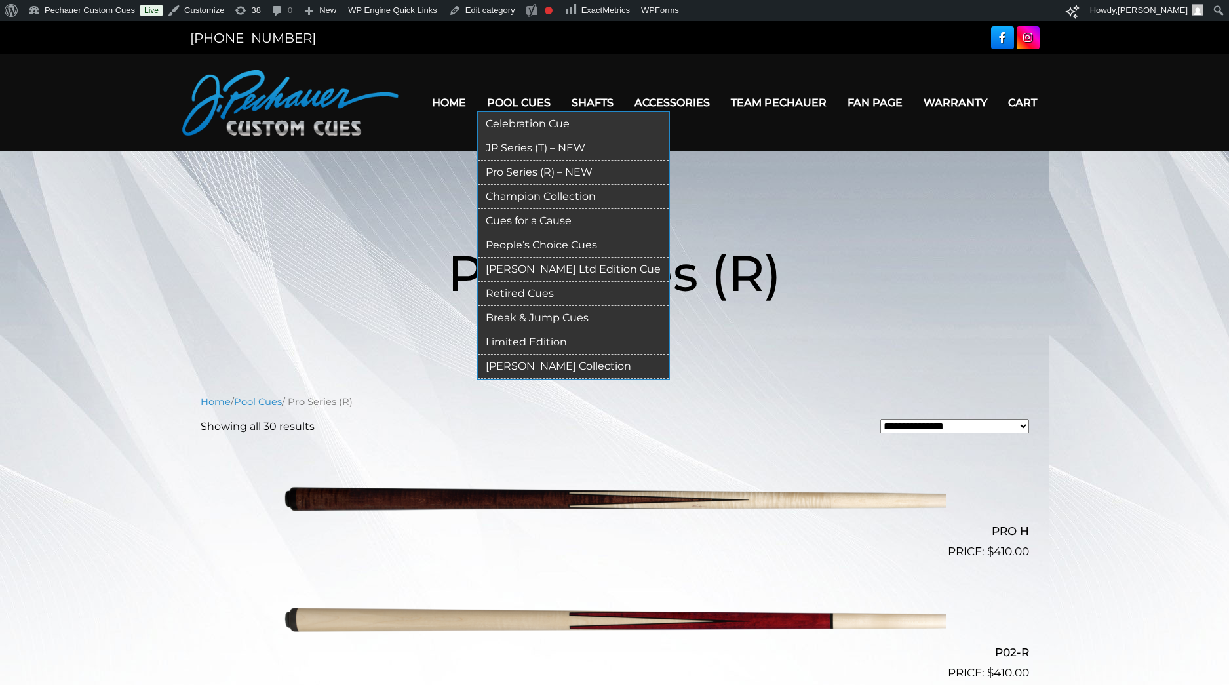
click at [534, 341] on link "Limited Edition" at bounding box center [573, 342] width 191 height 24
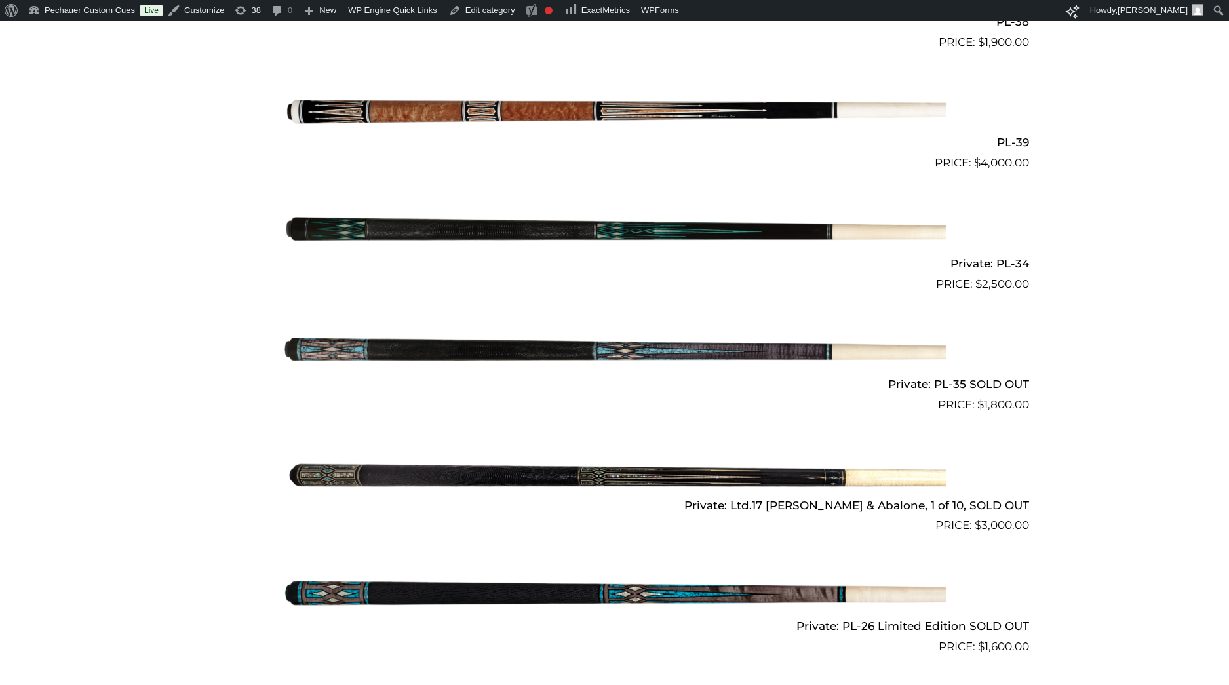
scroll to position [2600, 0]
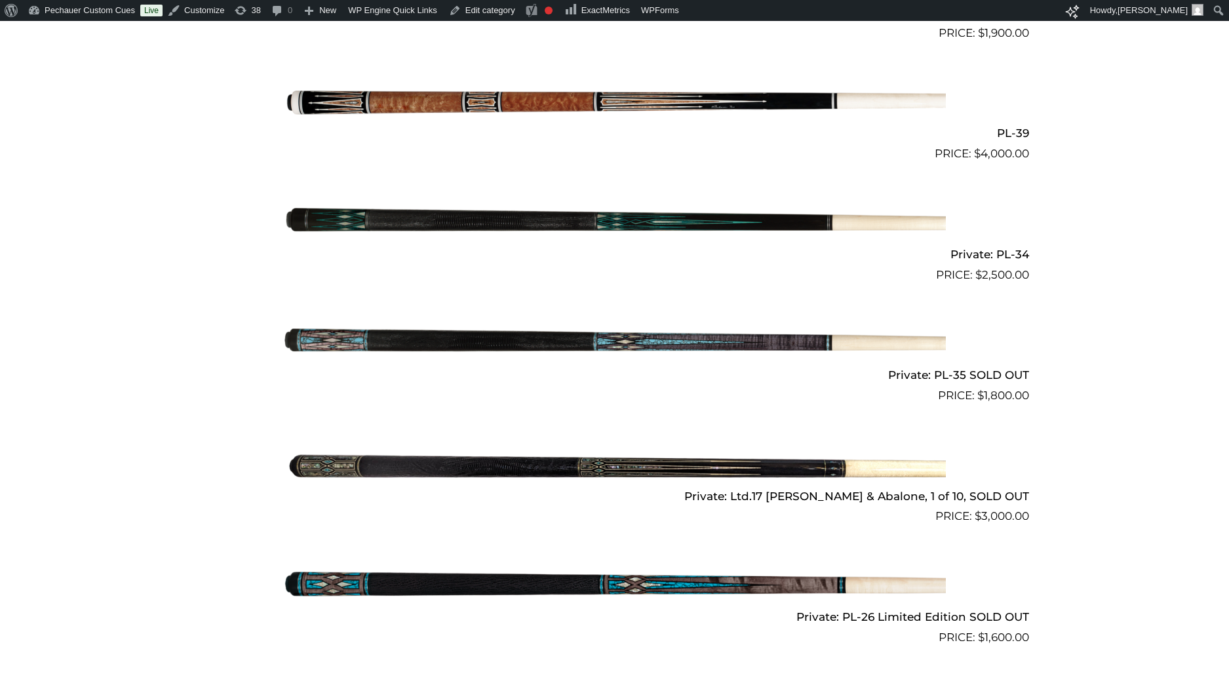
click at [661, 336] on img at bounding box center [615, 344] width 662 height 110
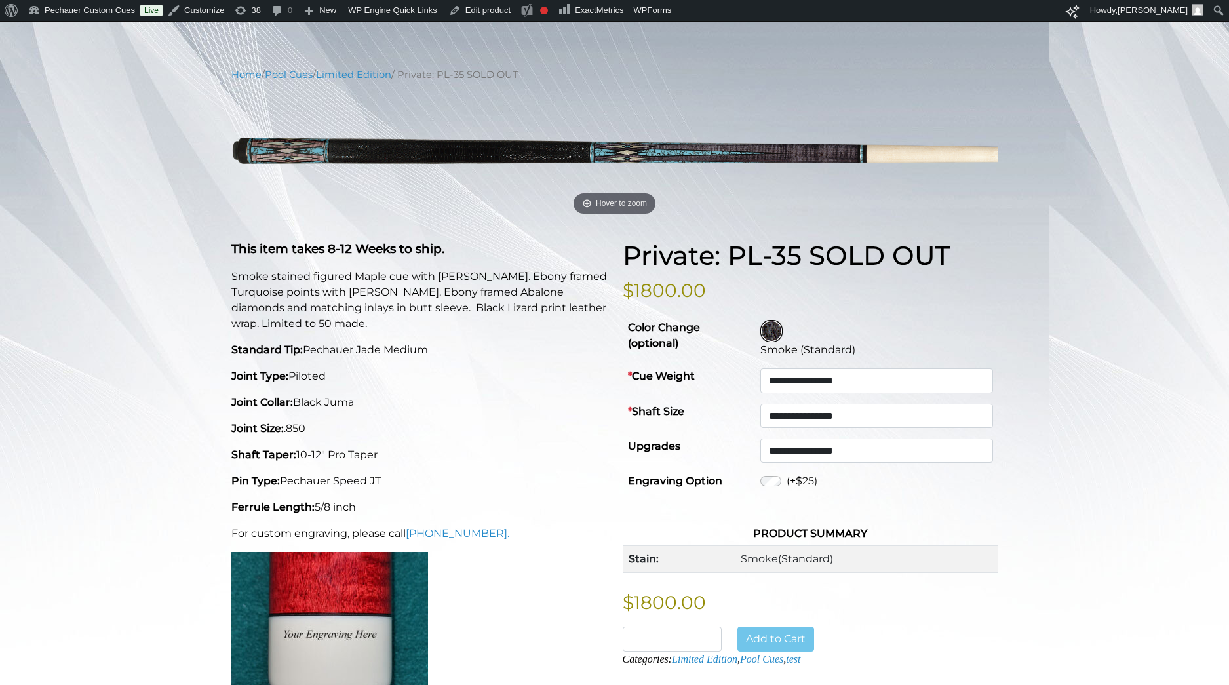
scroll to position [128, 0]
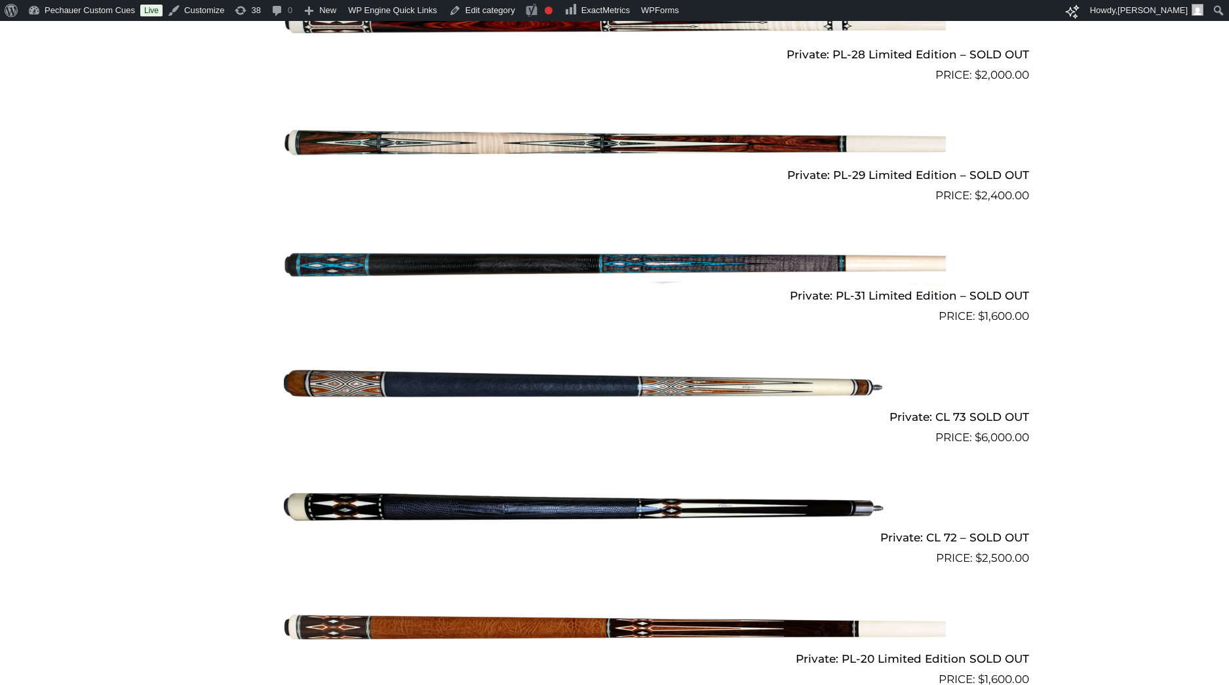
scroll to position [3516, 0]
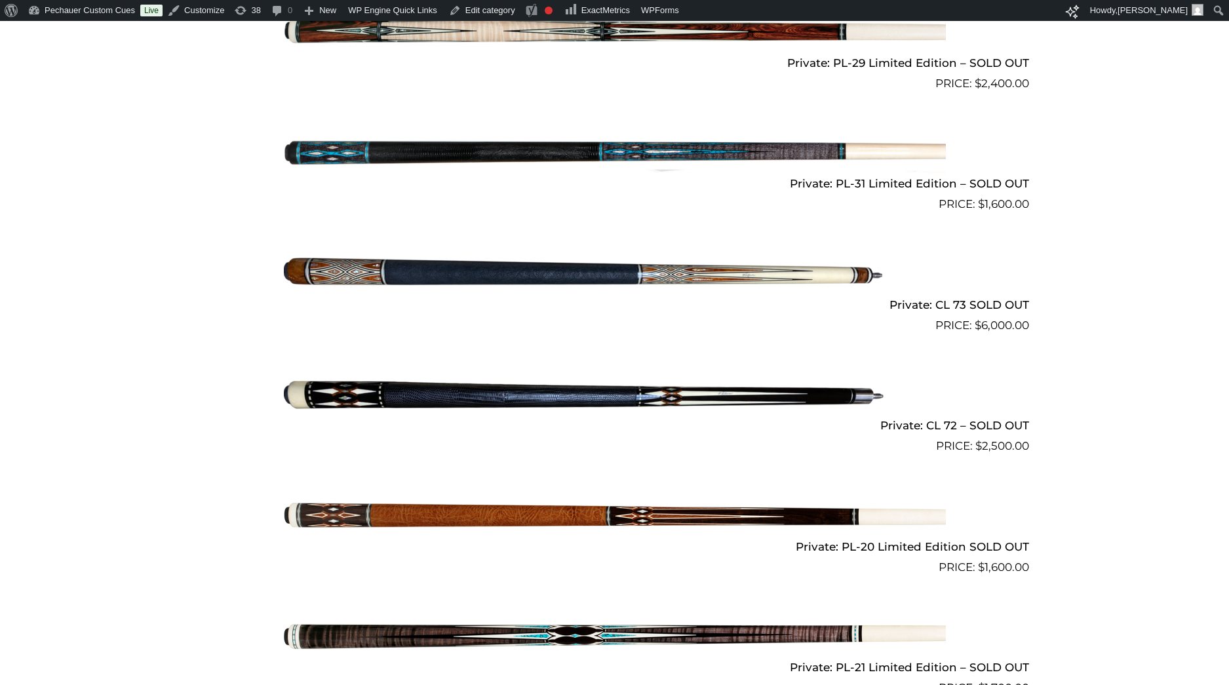
click at [638, 287] on img at bounding box center [615, 273] width 662 height 110
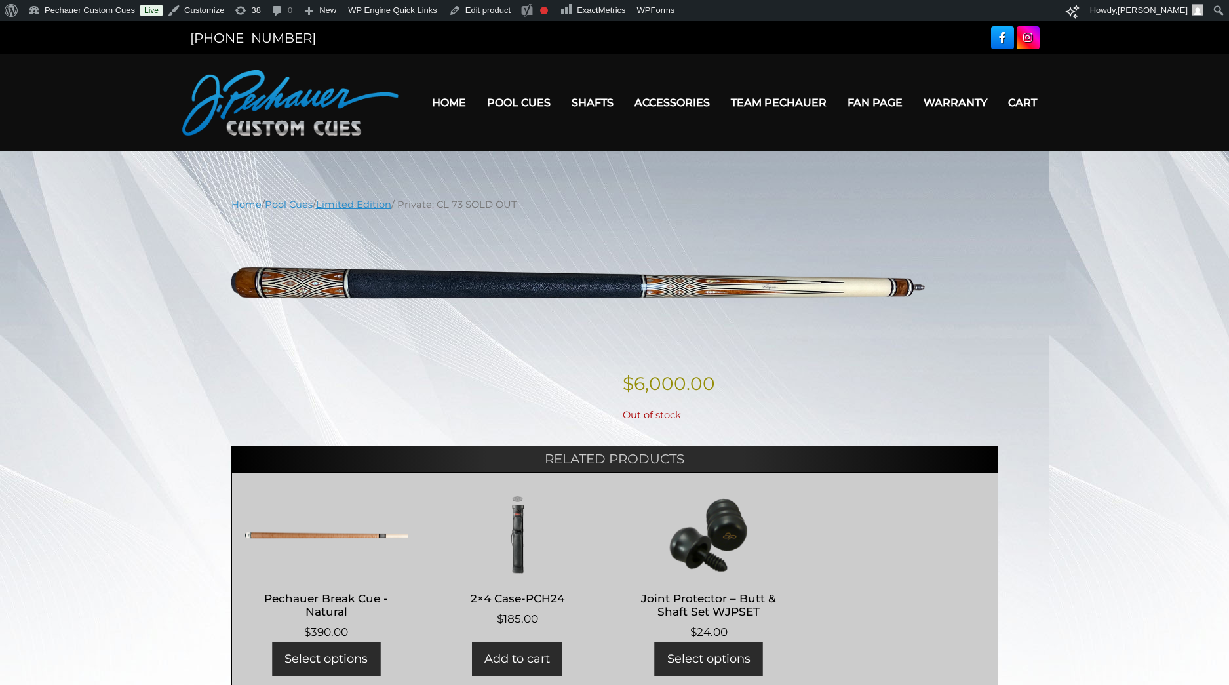
click at [373, 208] on link "Limited Edition" at bounding box center [353, 205] width 75 height 12
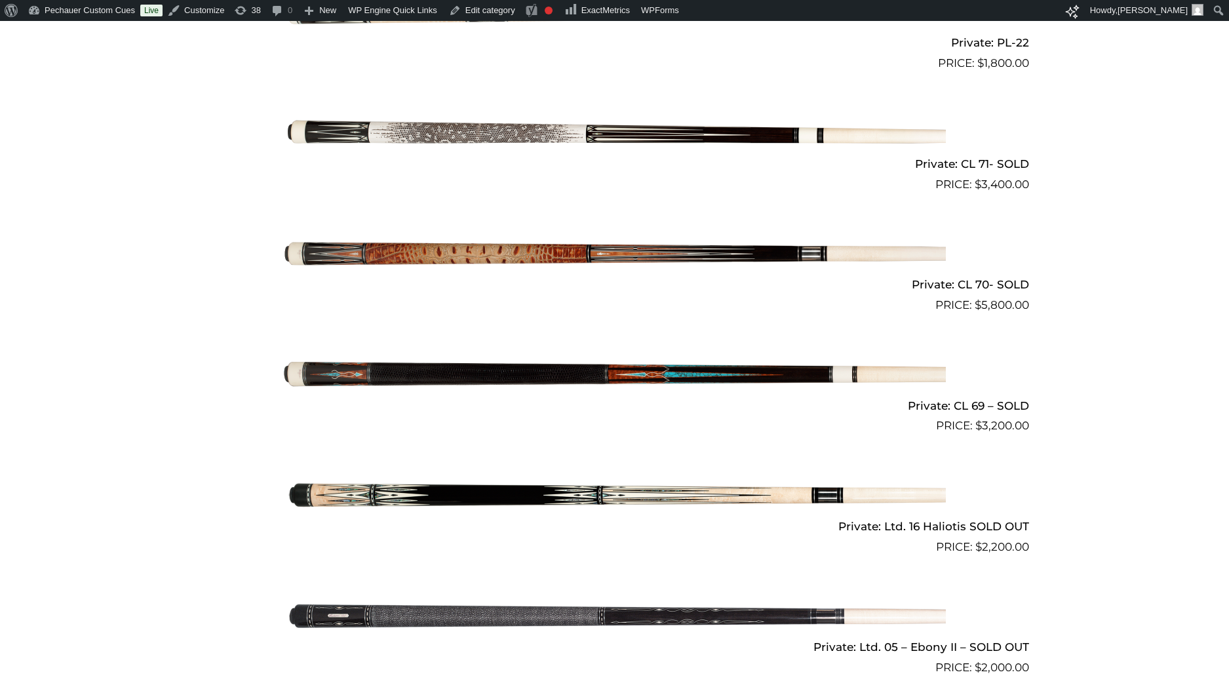
scroll to position [4657, 0]
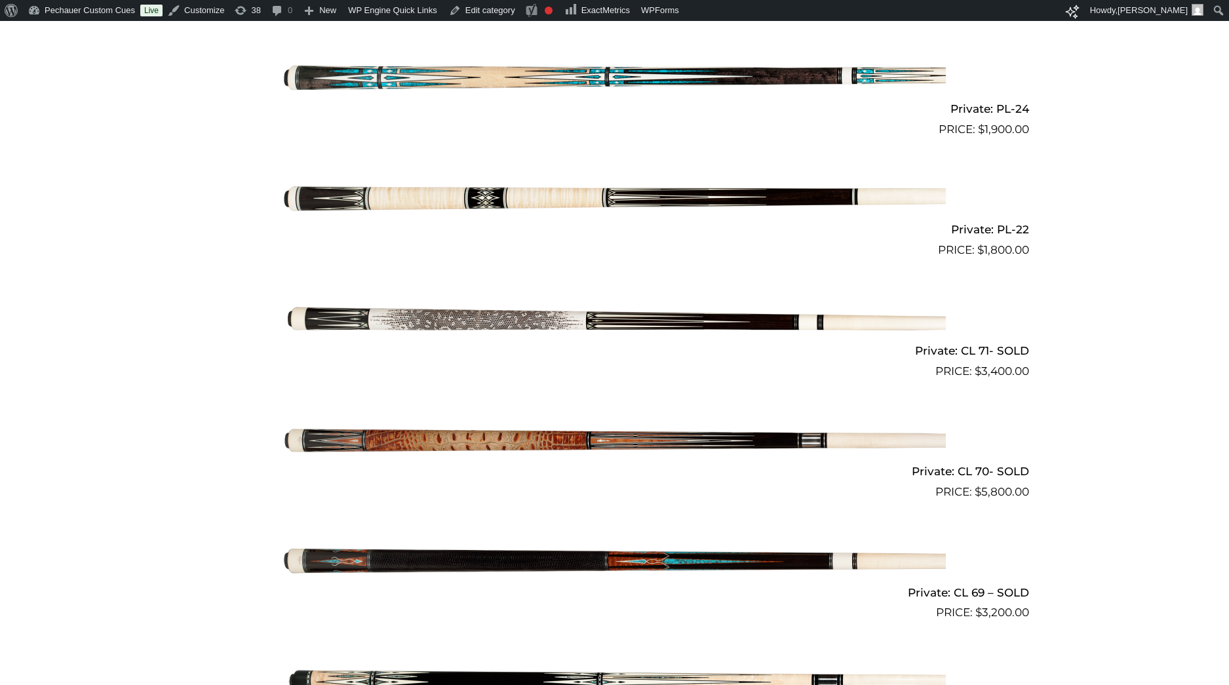
click at [606, 436] on img at bounding box center [615, 440] width 662 height 110
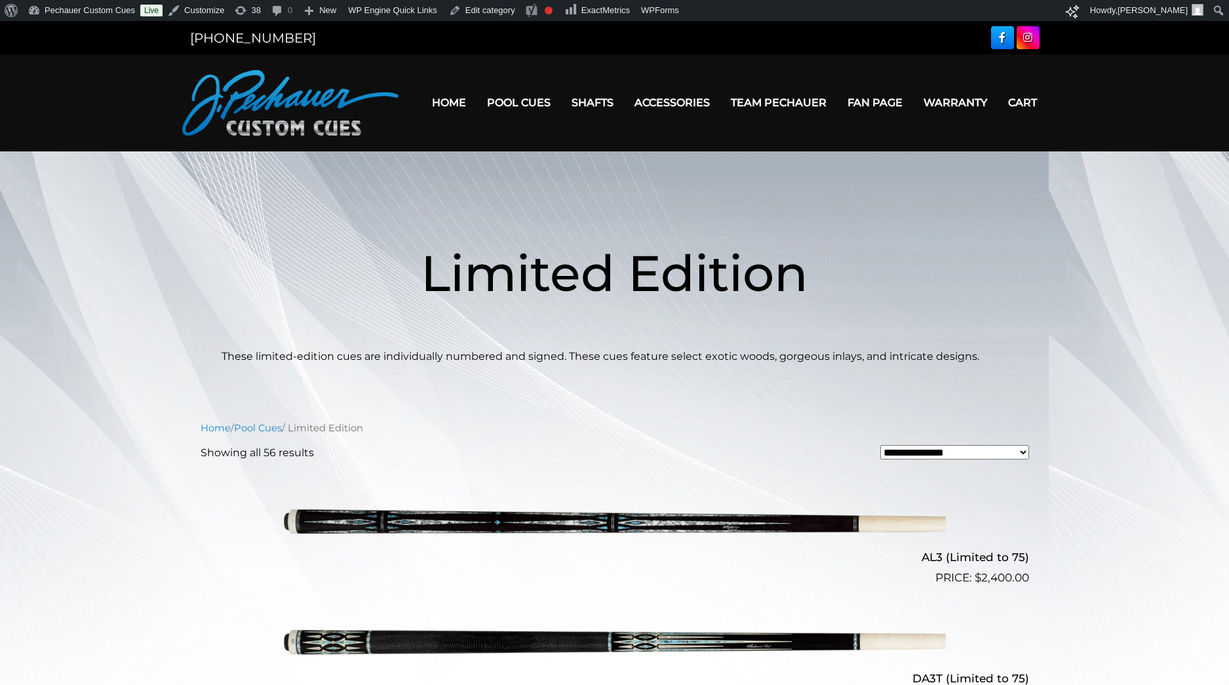
scroll to position [4657, 0]
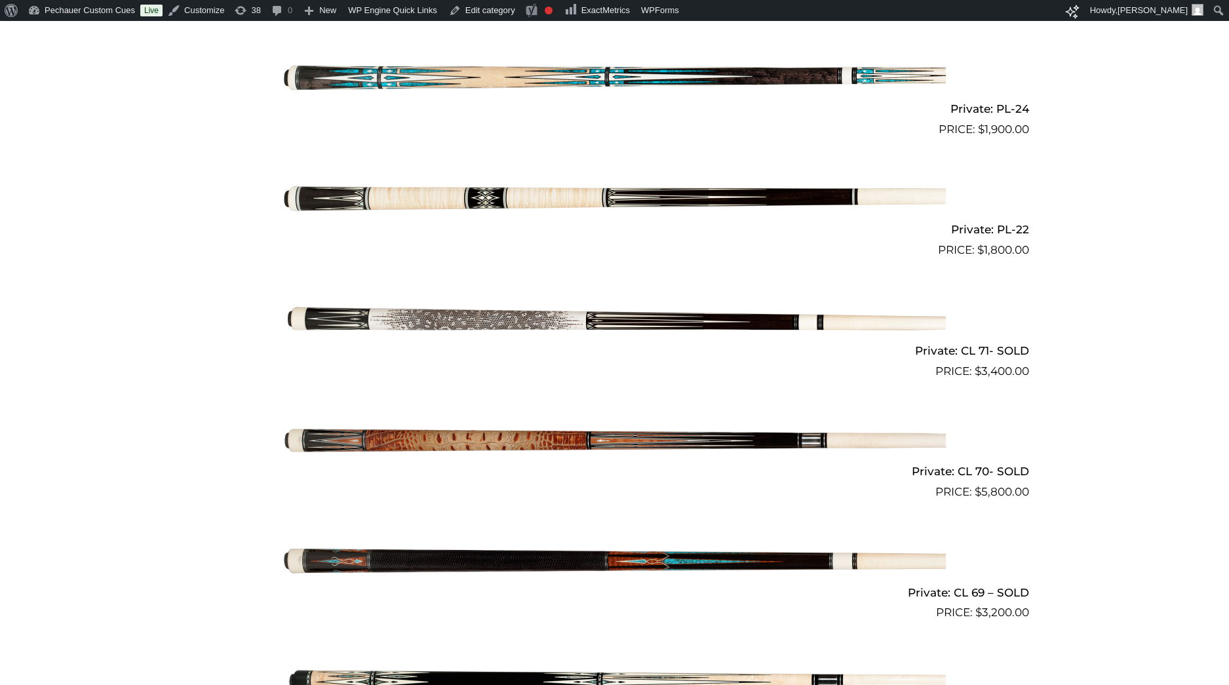
click at [532, 319] on img at bounding box center [615, 319] width 662 height 110
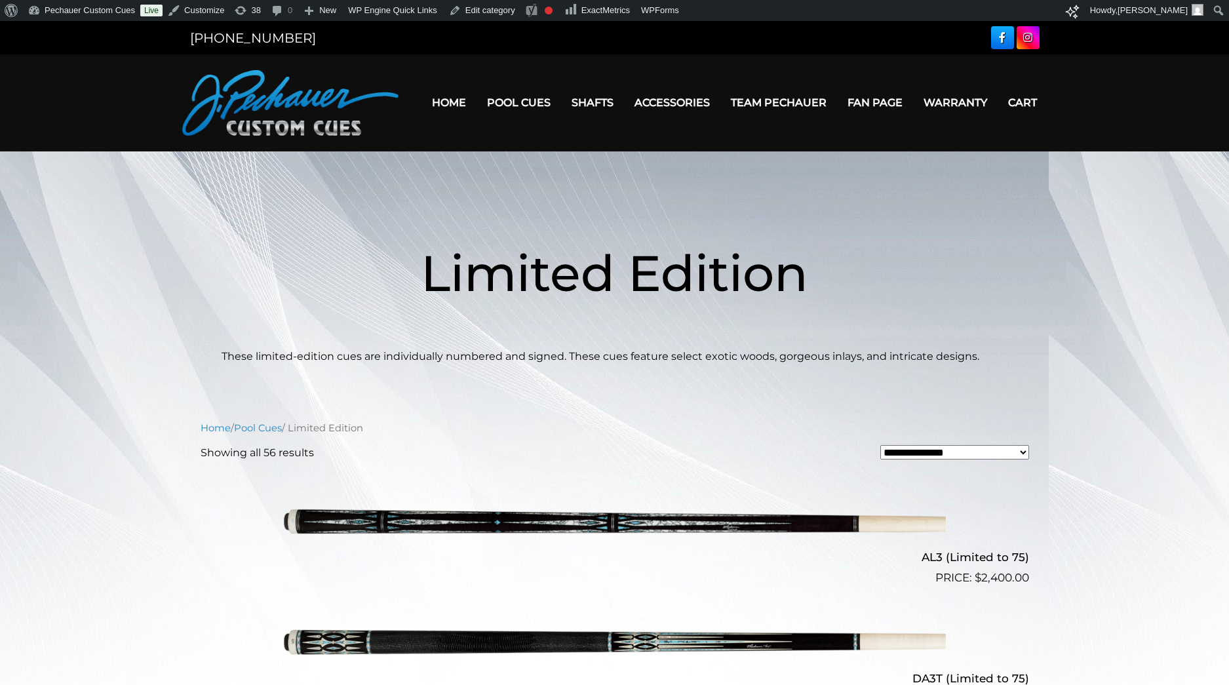
click at [352, 112] on img at bounding box center [290, 103] width 216 height 66
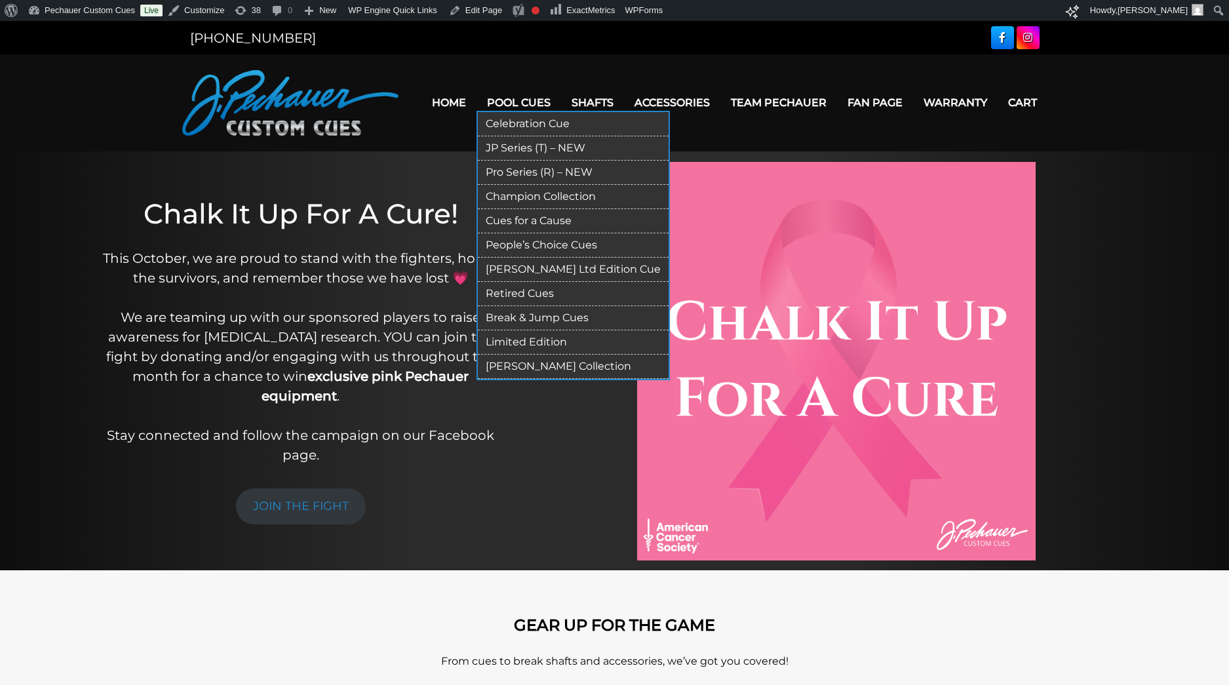
click at [518, 172] on link "Pro Series (R) – NEW" at bounding box center [573, 173] width 191 height 24
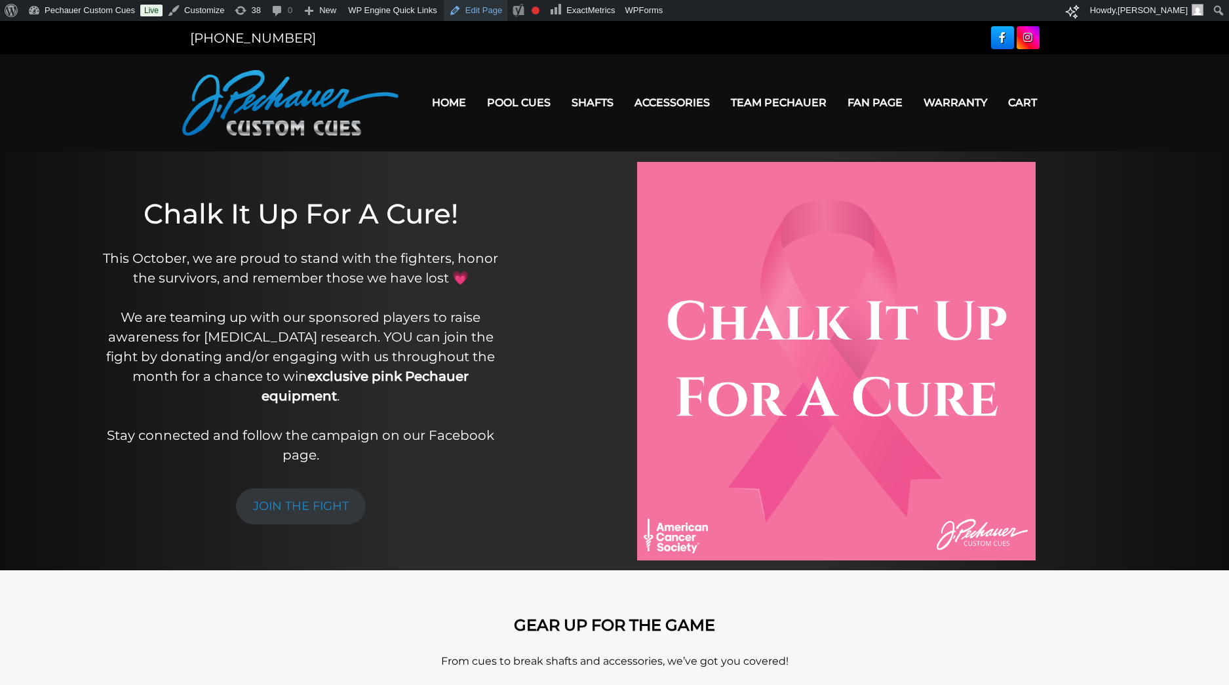
click at [494, 9] on link "Edit Page" at bounding box center [476, 10] width 64 height 21
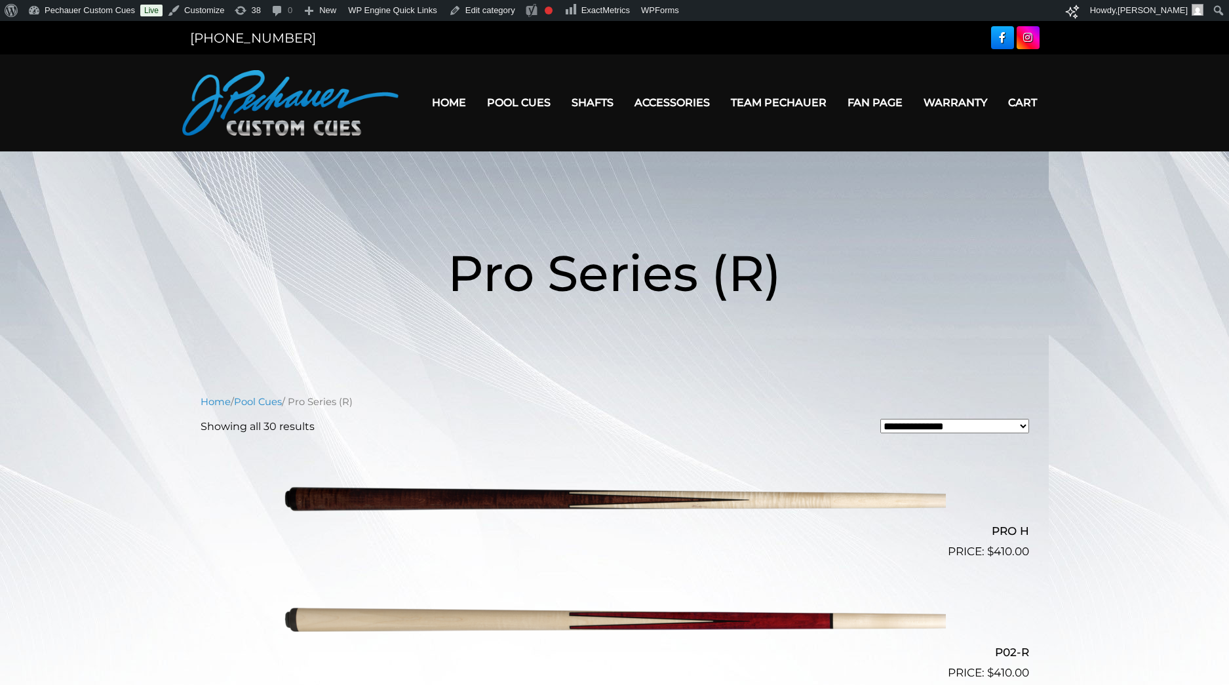
drag, startPoint x: 300, startPoint y: 107, endPoint x: 914, endPoint y: 1, distance: 623.3
